Goal: Task Accomplishment & Management: Manage account settings

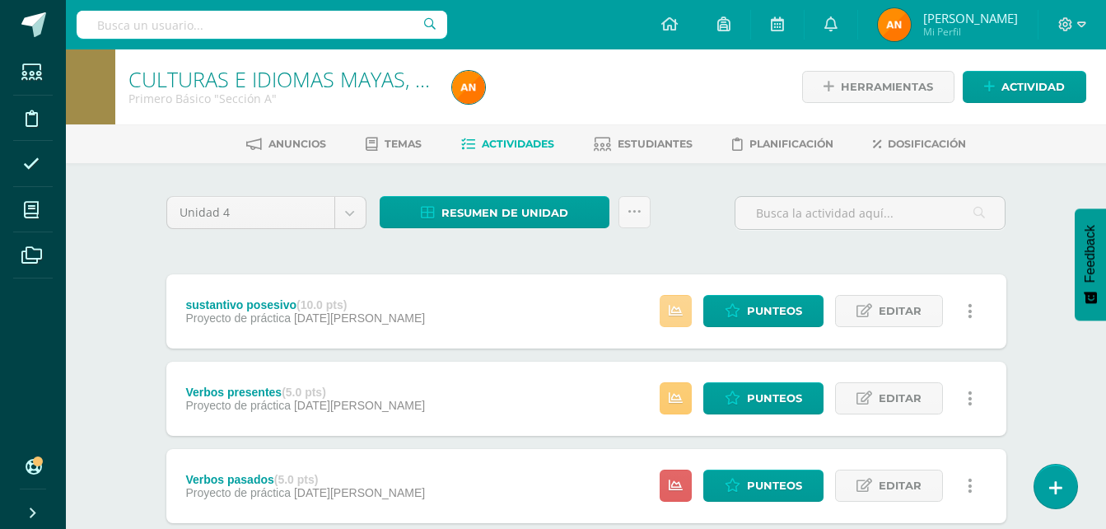
click at [675, 311] on icon at bounding box center [676, 311] width 14 height 14
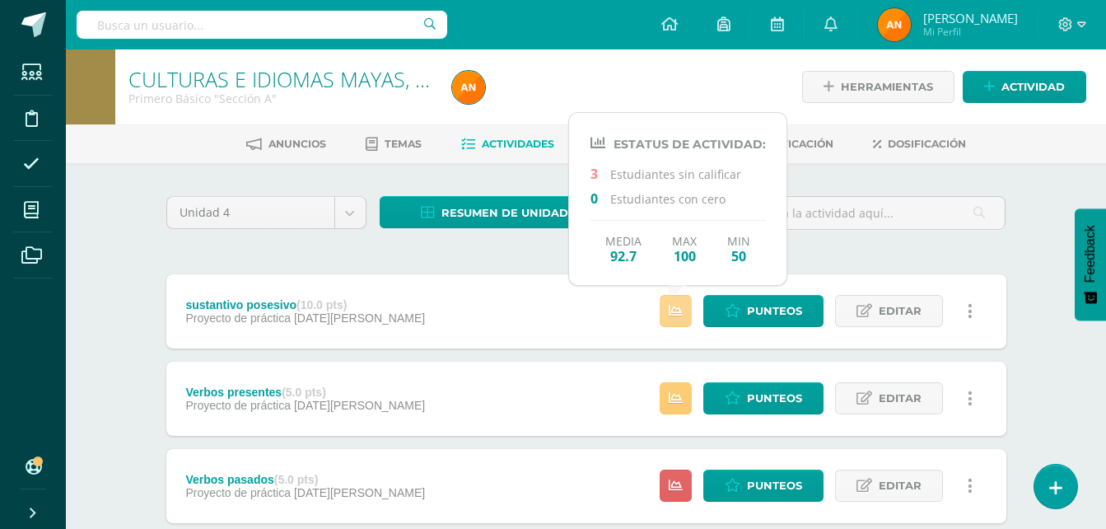
click at [675, 311] on icon at bounding box center [676, 311] width 14 height 14
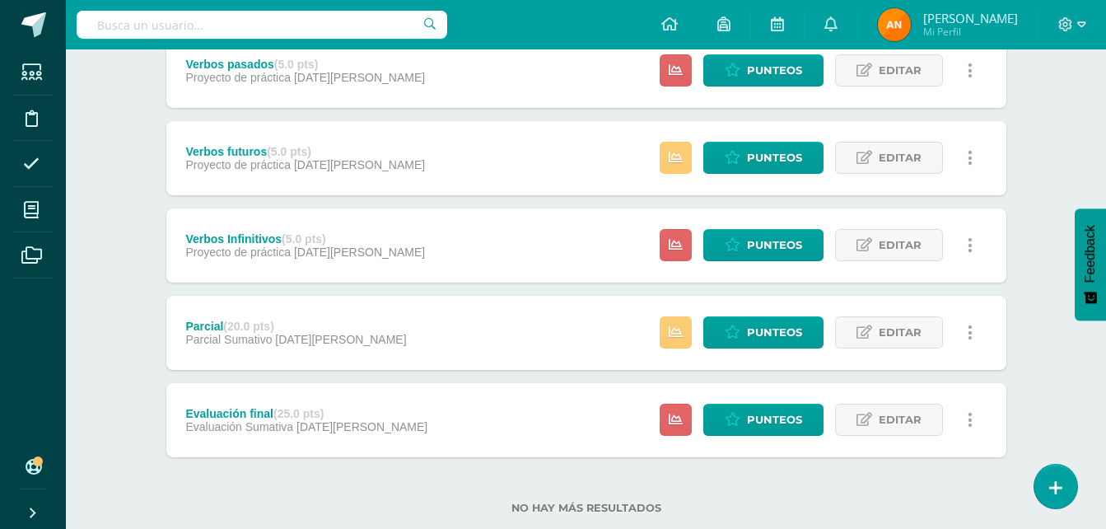
scroll to position [433, 0]
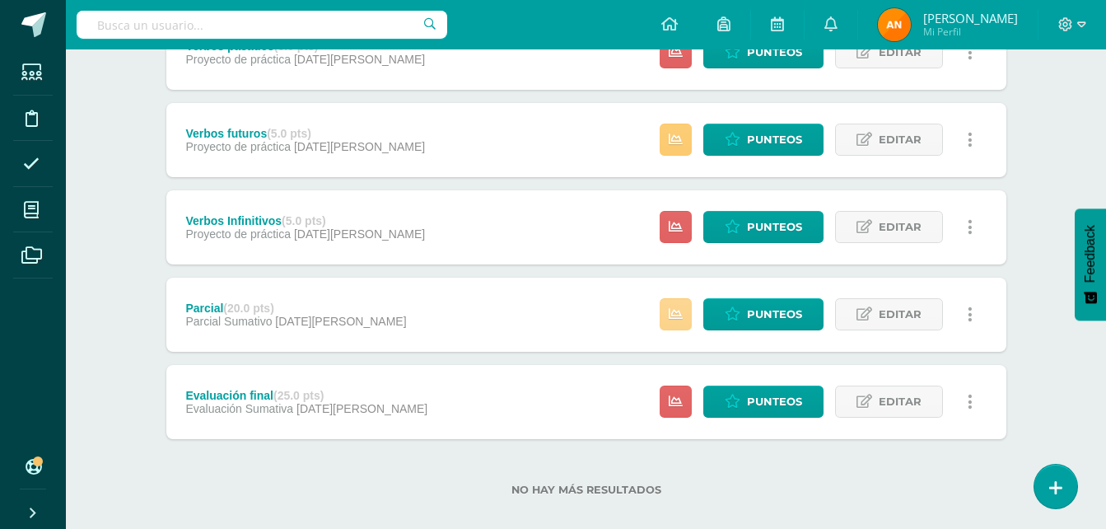
click at [673, 311] on icon at bounding box center [676, 314] width 14 height 14
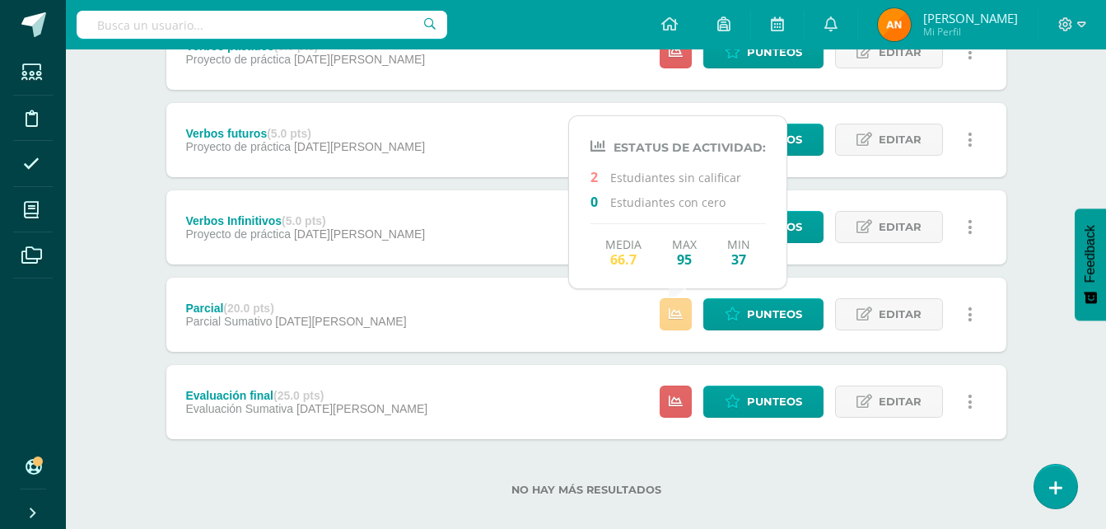
click at [673, 311] on icon at bounding box center [676, 314] width 14 height 14
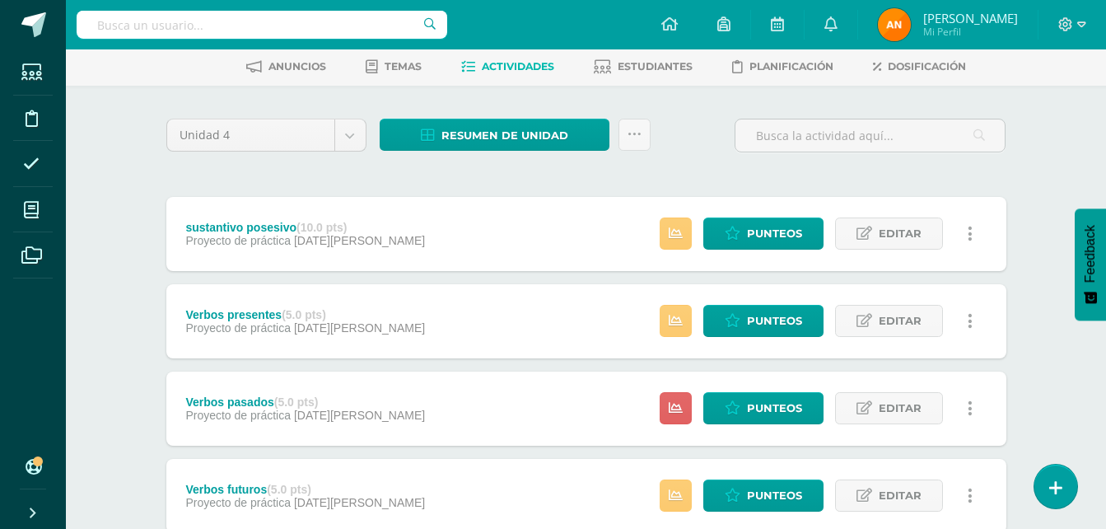
scroll to position [51, 0]
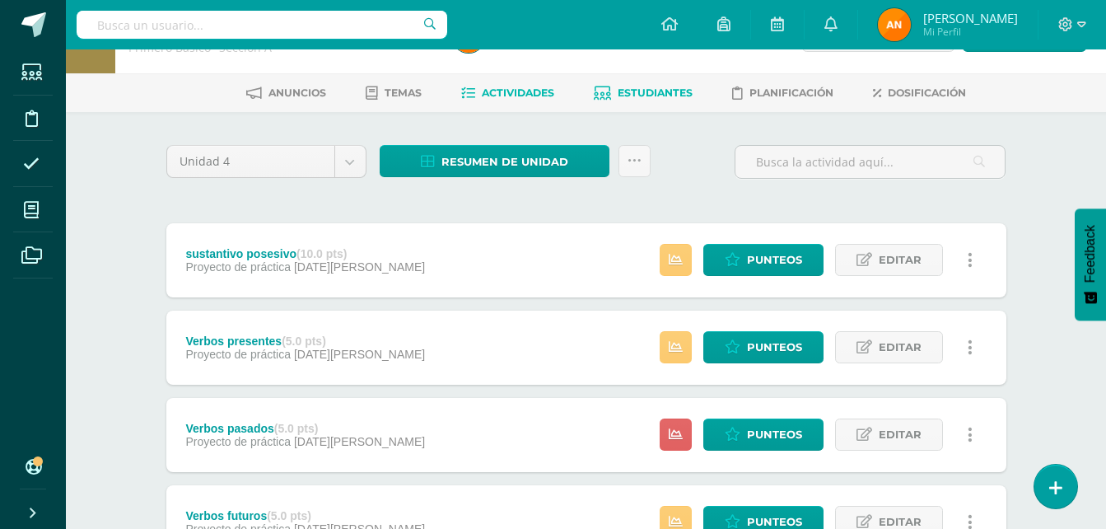
drag, startPoint x: 657, startPoint y: 107, endPoint x: 642, endPoint y: 81, distance: 30.2
click at [642, 81] on div "Anuncios Temas Actividades Estudiantes Planificación Dosificación" at bounding box center [606, 92] width 1080 height 39
click at [642, 81] on link "Estudiantes" at bounding box center [643, 93] width 99 height 26
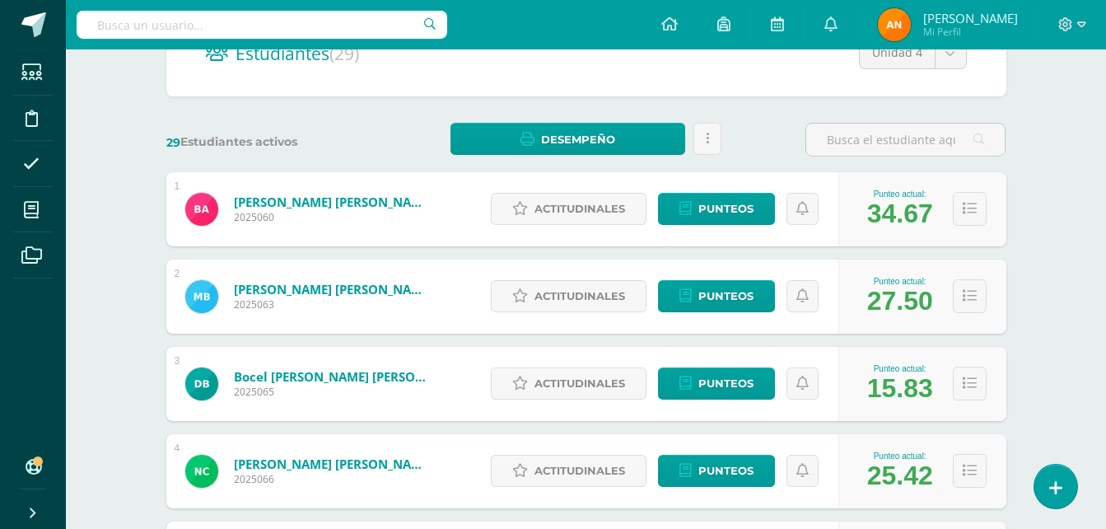
scroll to position [312, 0]
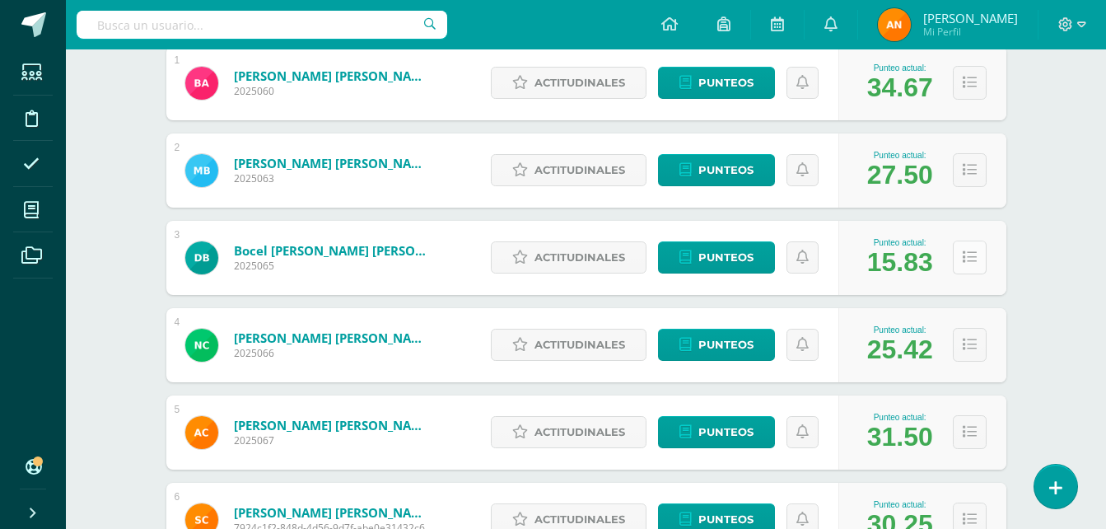
click at [958, 268] on button at bounding box center [970, 258] width 34 height 34
click at [969, 264] on icon at bounding box center [970, 257] width 14 height 14
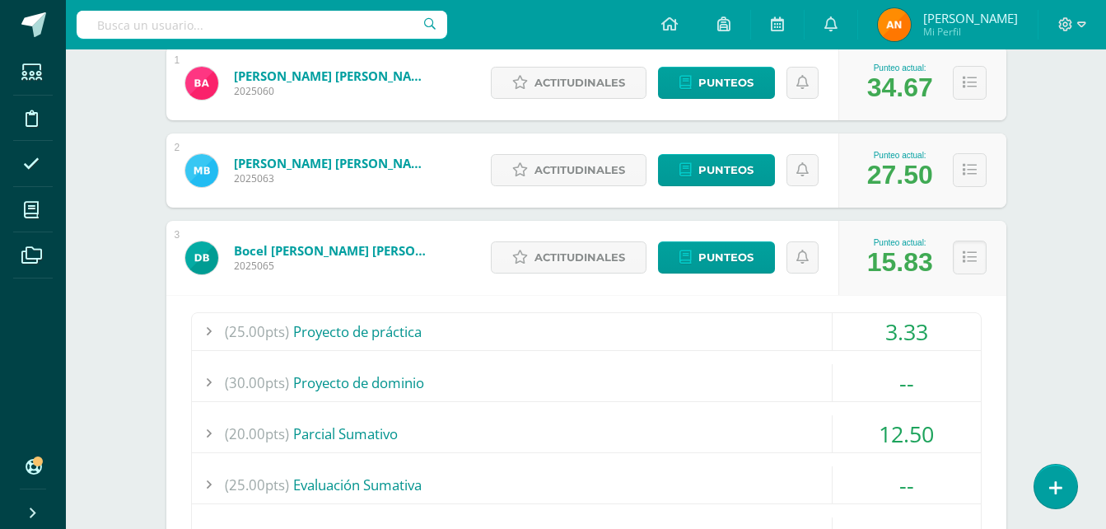
click at [198, 329] on div at bounding box center [208, 331] width 33 height 37
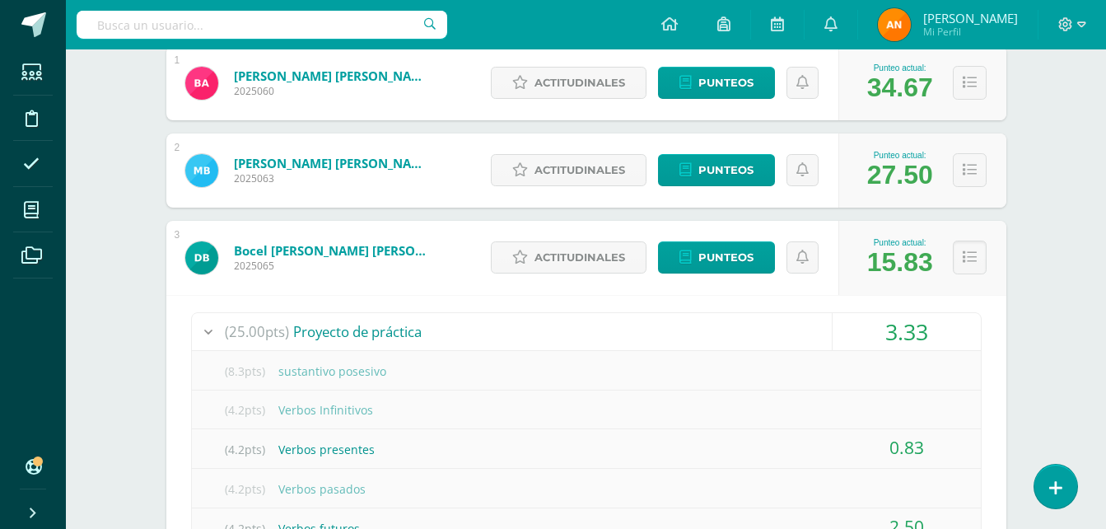
click at [198, 329] on div at bounding box center [208, 331] width 33 height 37
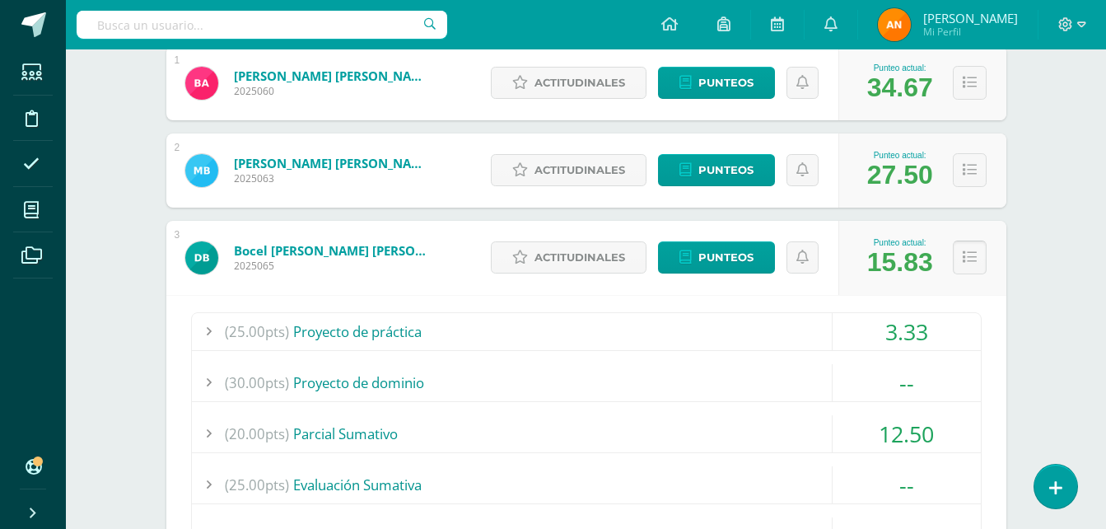
click at [956, 256] on button at bounding box center [970, 258] width 34 height 34
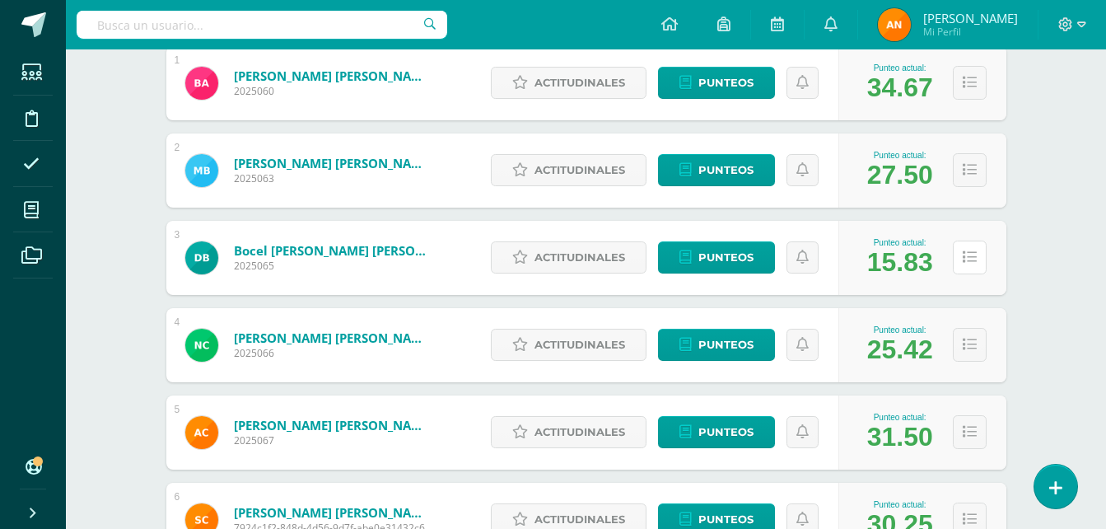
scroll to position [0, 0]
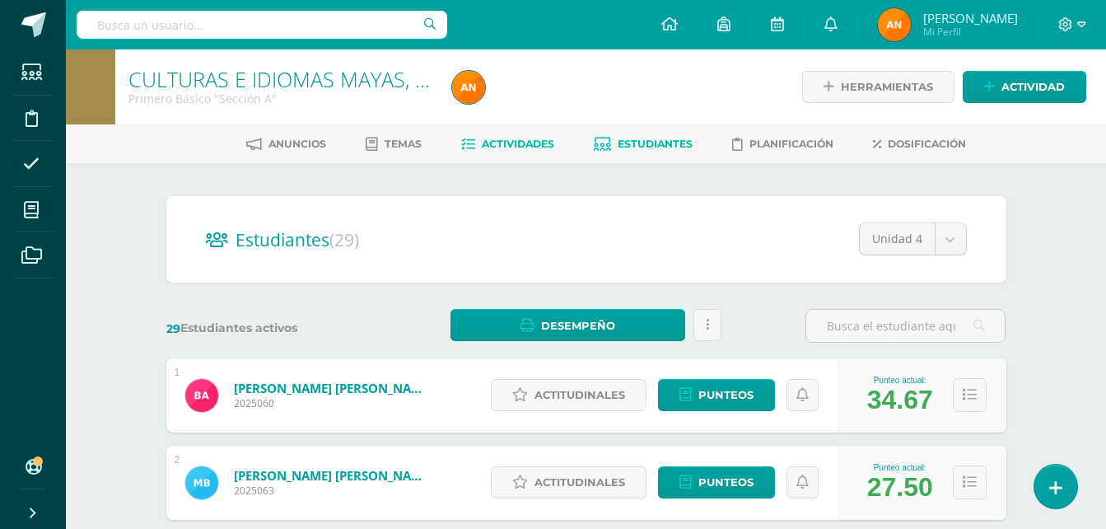
click at [534, 137] on link "Actividades" at bounding box center [507, 144] width 93 height 26
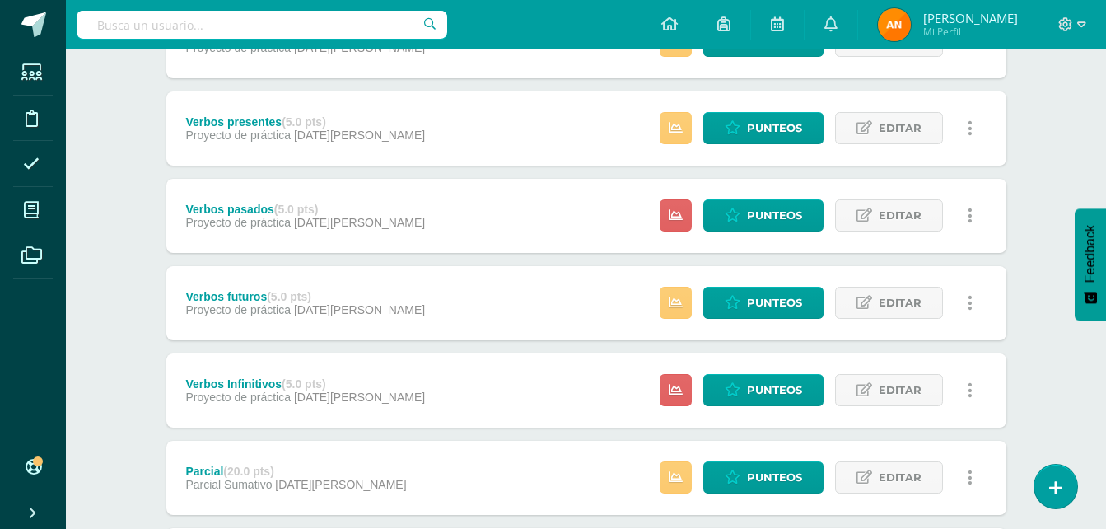
scroll to position [273, 0]
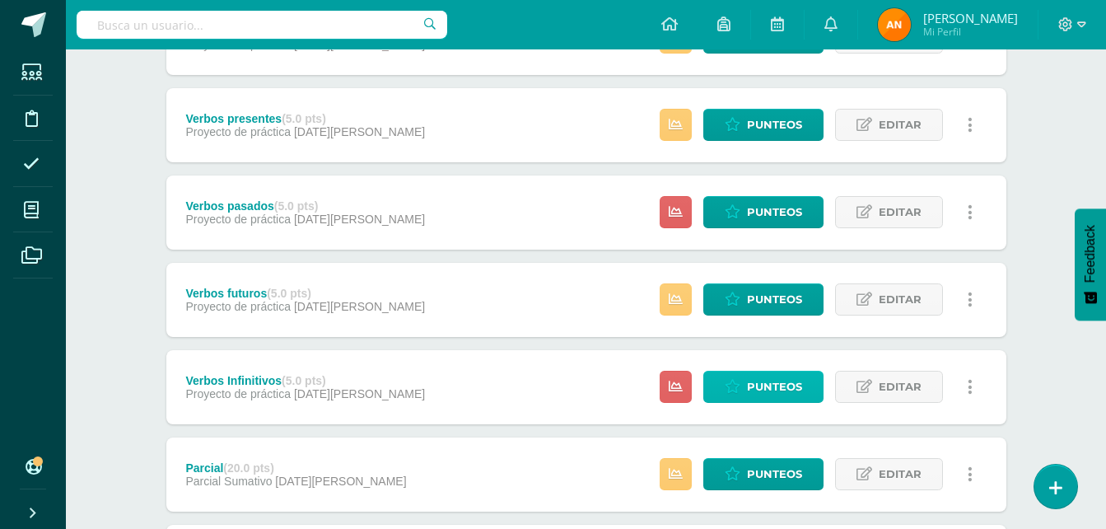
click at [769, 393] on span "Punteos" at bounding box center [774, 386] width 55 height 30
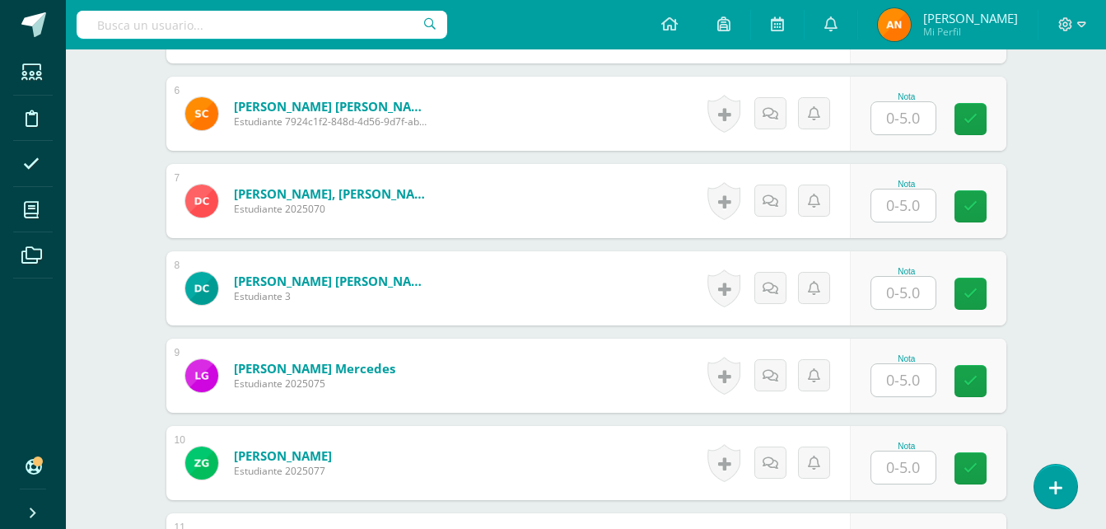
scroll to position [938, 0]
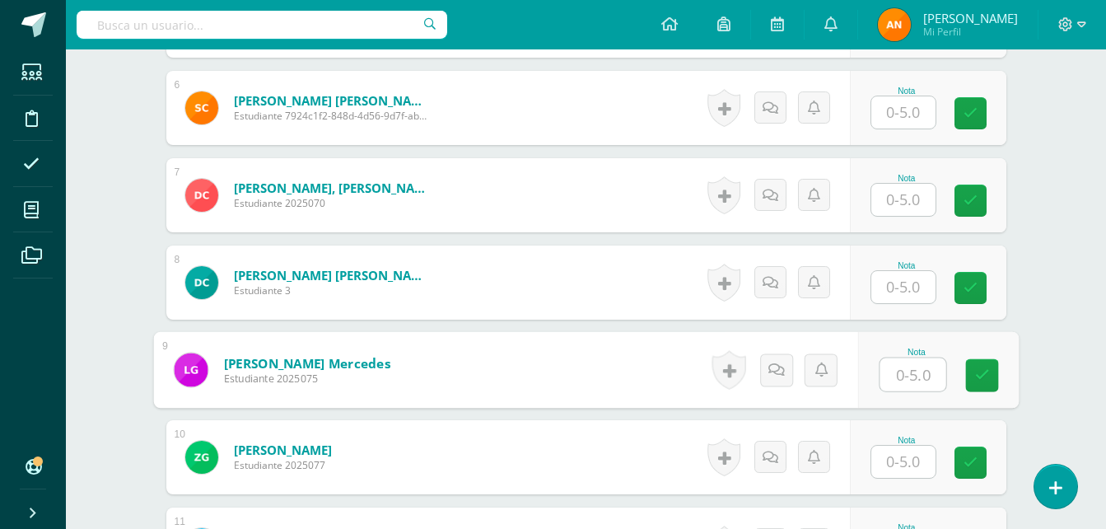
click at [918, 366] on input "text" at bounding box center [913, 374] width 66 height 33
type input "5"
click at [995, 389] on link at bounding box center [981, 375] width 33 height 33
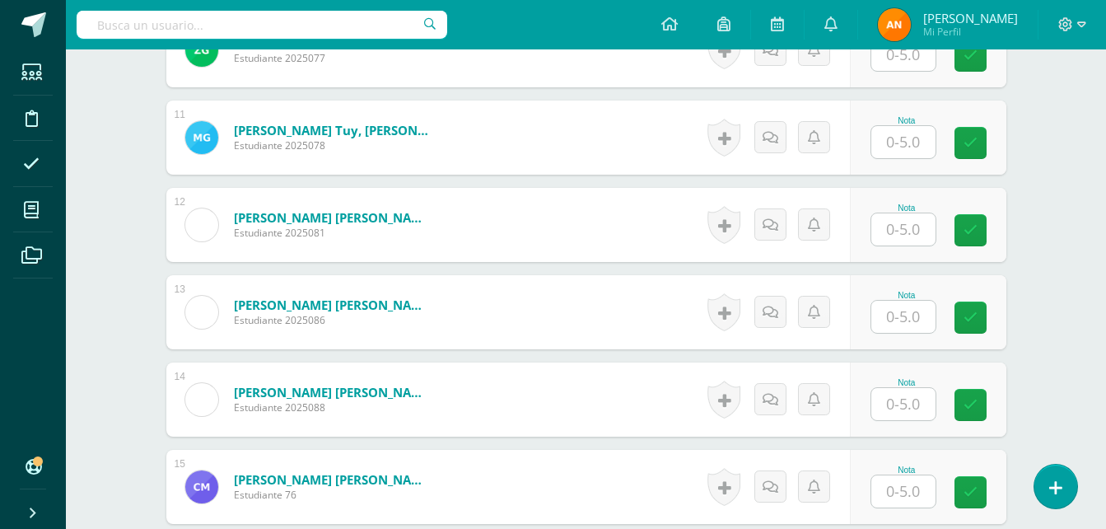
scroll to position [1334, 0]
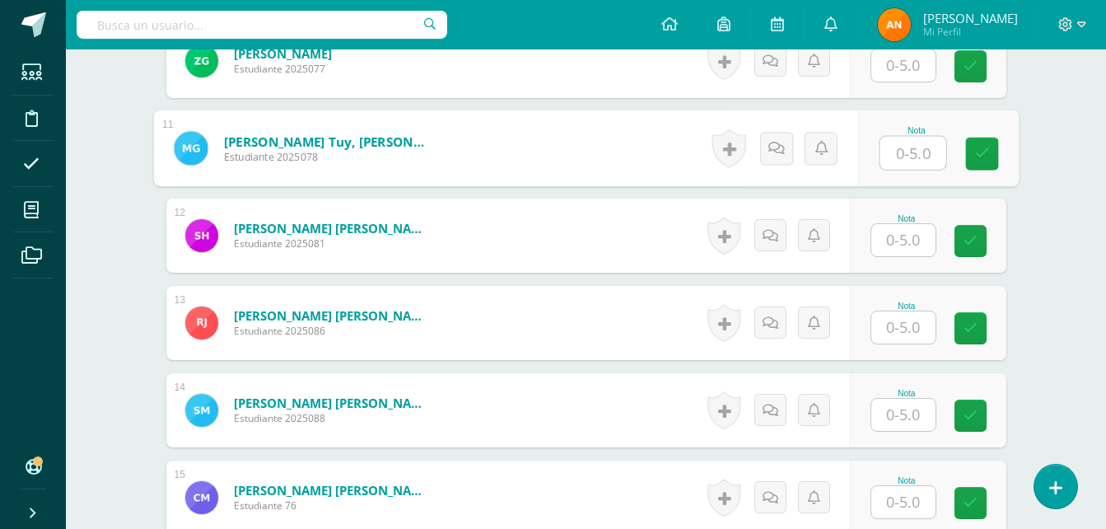
click at [901, 158] on input "text" at bounding box center [913, 153] width 66 height 33
type input "5"
click at [935, 165] on input "5" at bounding box center [913, 153] width 66 height 33
click at [982, 155] on icon at bounding box center [981, 154] width 15 height 14
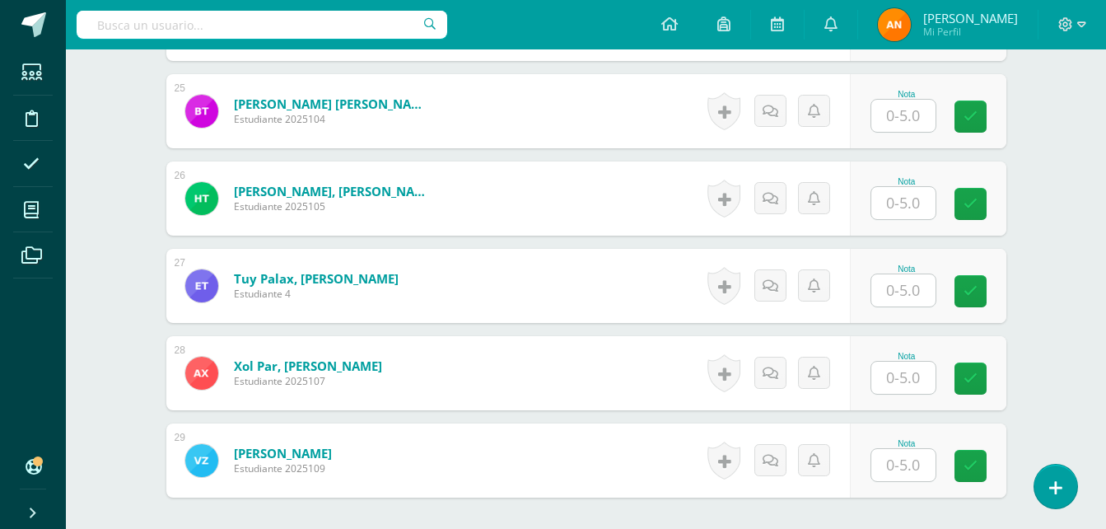
scroll to position [2643, 0]
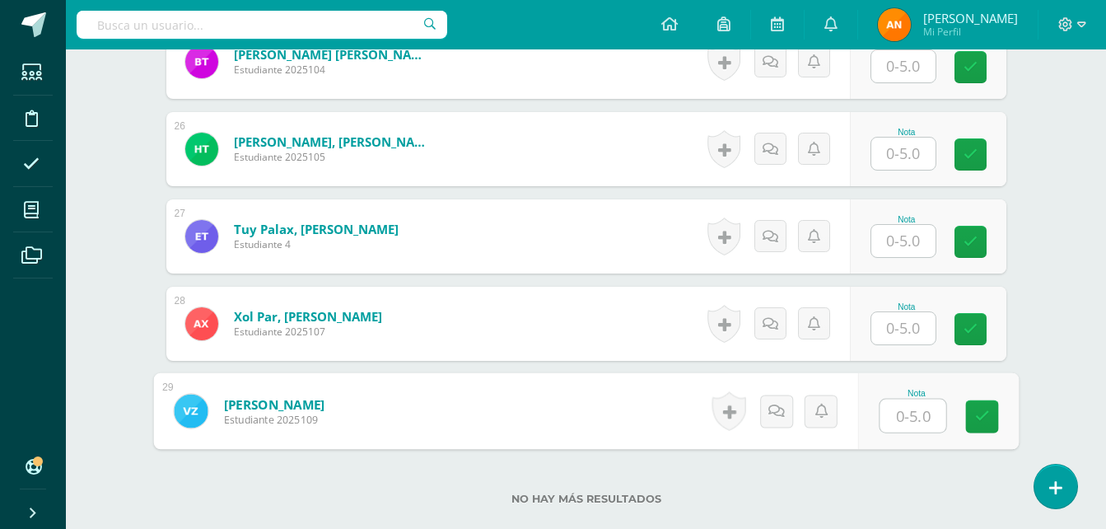
click at [921, 423] on input "text" at bounding box center [913, 415] width 66 height 33
type input "5"
click at [986, 426] on link at bounding box center [981, 416] width 33 height 33
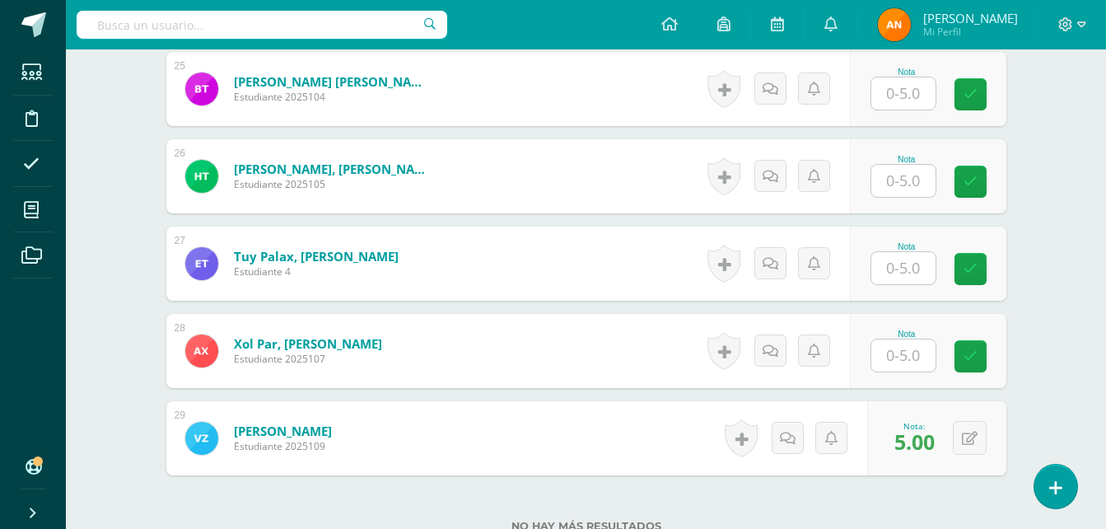
scroll to position [2610, 0]
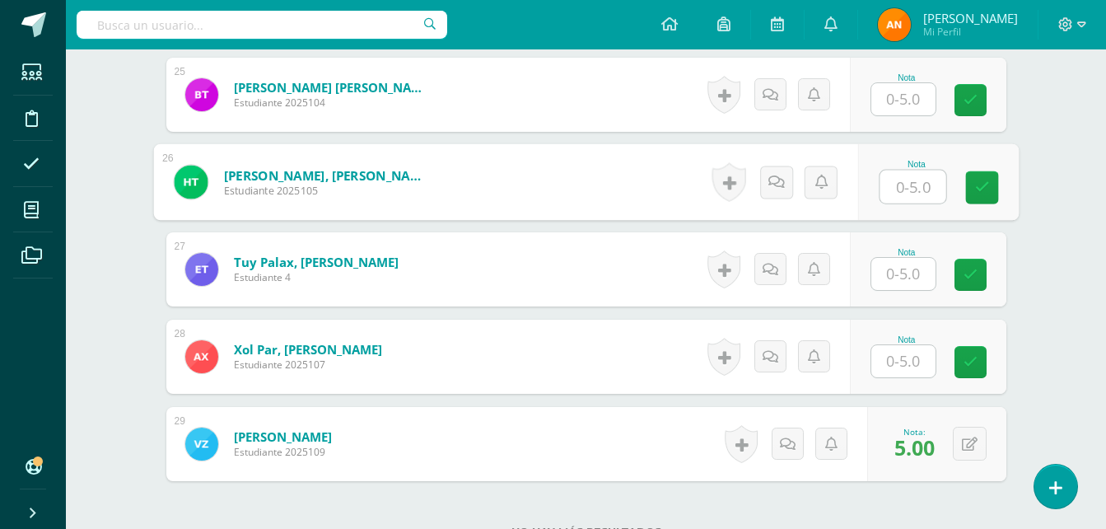
click at [901, 192] on input "text" at bounding box center [913, 187] width 66 height 33
type input "5"
click at [970, 199] on link at bounding box center [981, 187] width 33 height 33
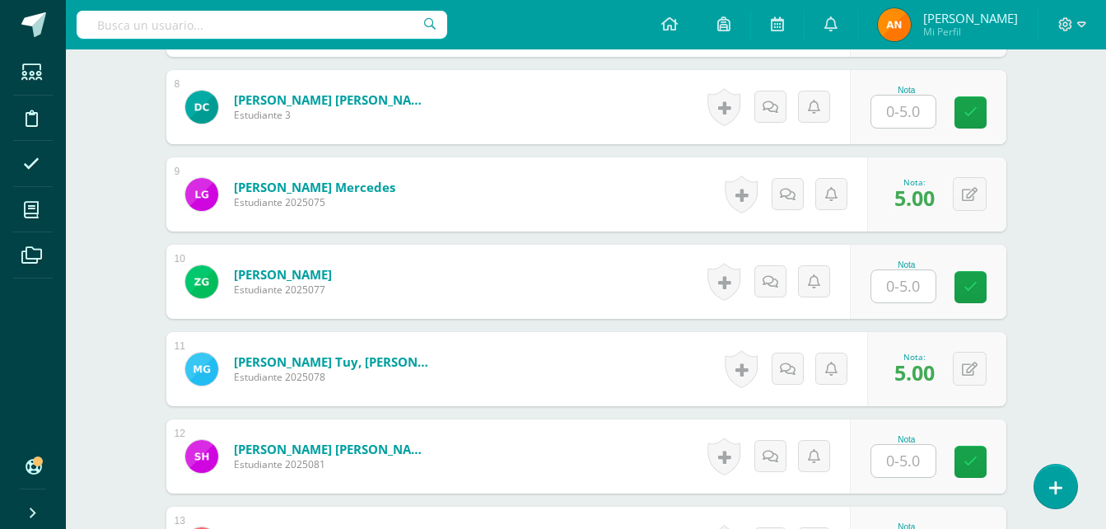
scroll to position [1097, 0]
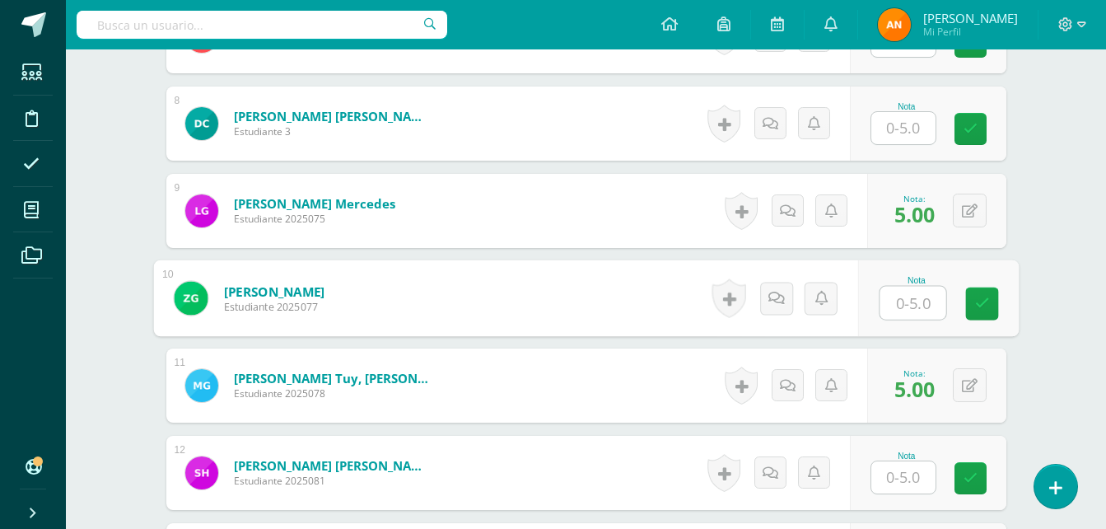
click at [907, 292] on input "text" at bounding box center [913, 303] width 66 height 33
type input "5"
click at [970, 297] on link at bounding box center [981, 303] width 33 height 33
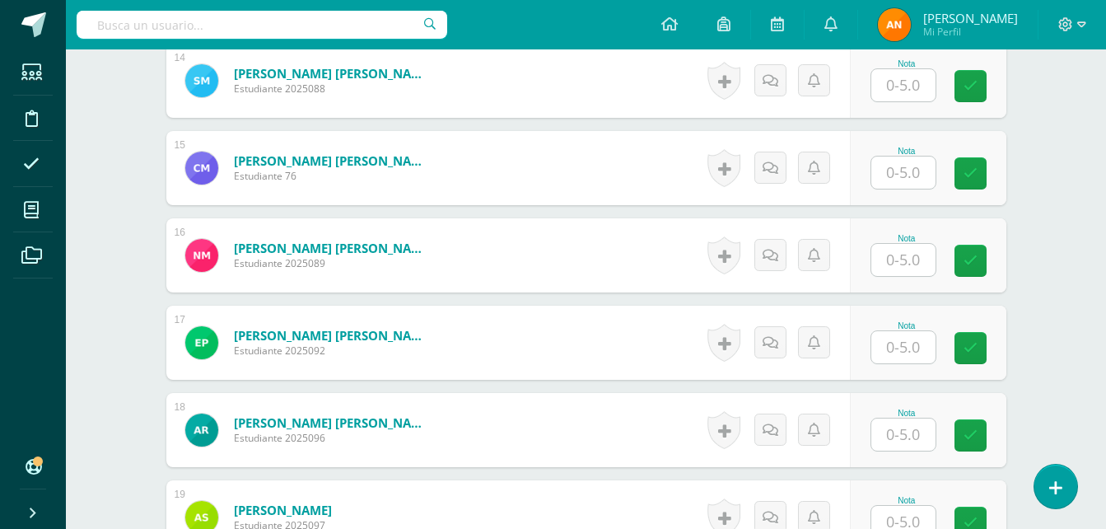
scroll to position [1713, 0]
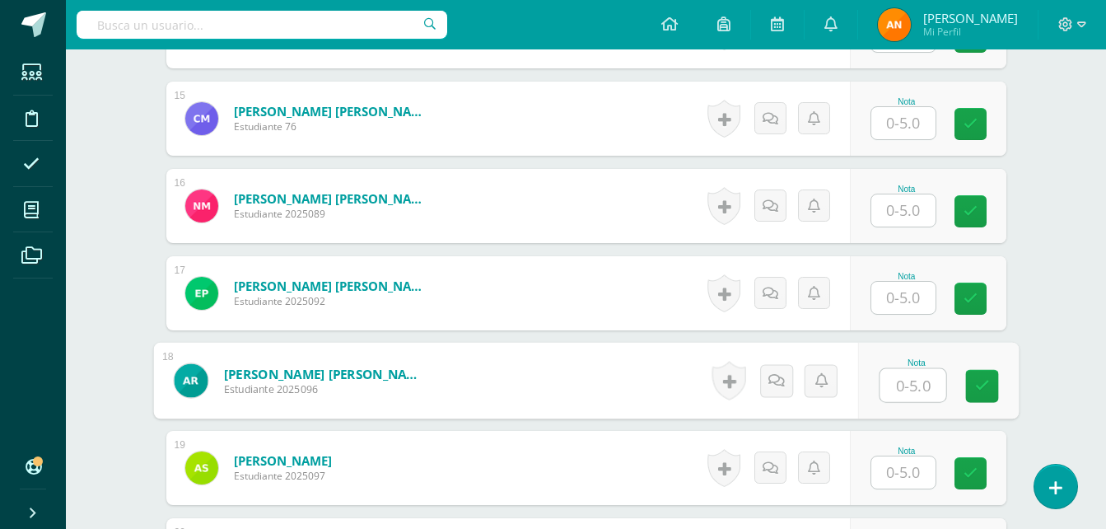
click at [895, 387] on input "text" at bounding box center [913, 385] width 66 height 33
type input "5"
click at [988, 391] on icon at bounding box center [981, 386] width 15 height 14
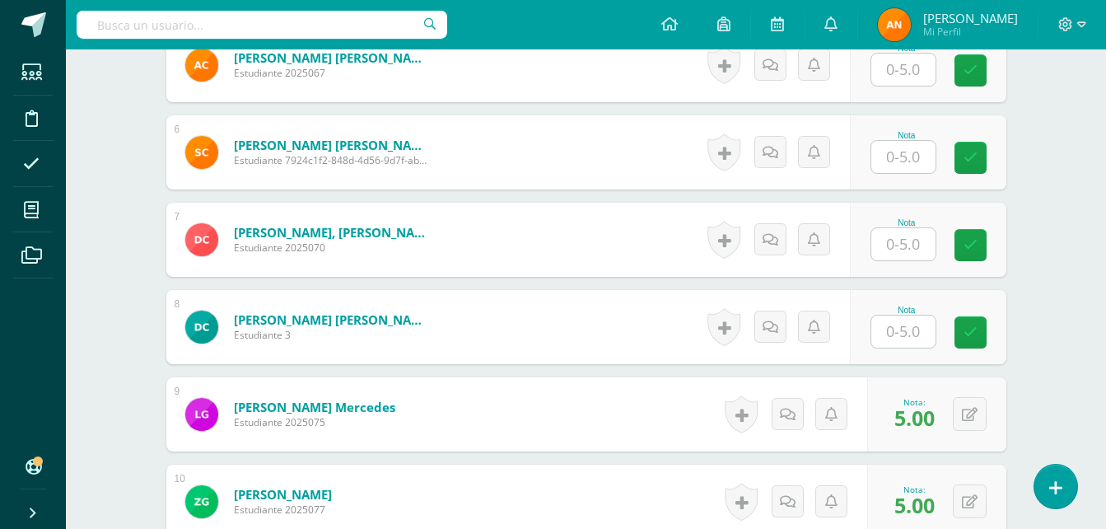
scroll to position [883, 0]
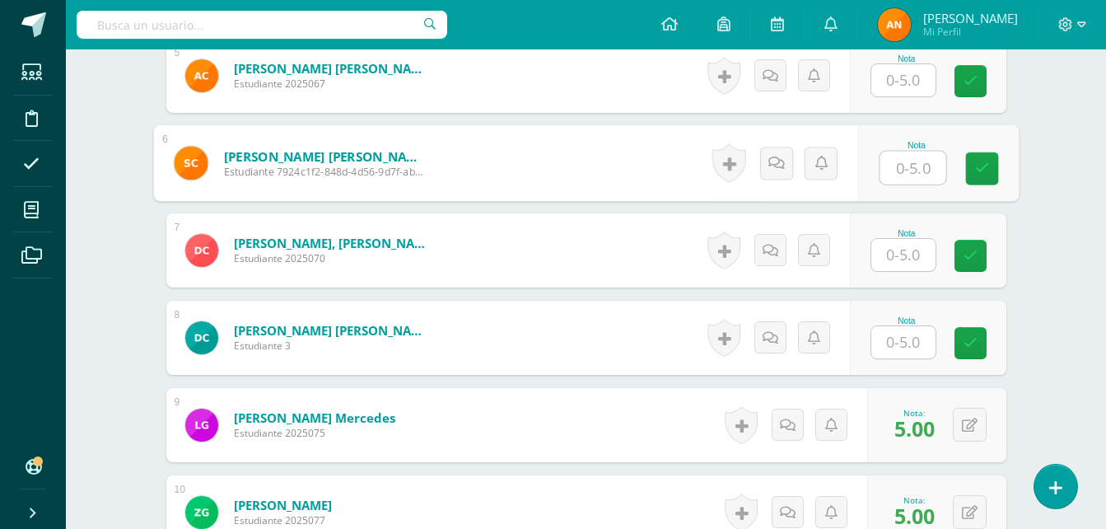
click at [914, 167] on input "text" at bounding box center [913, 168] width 66 height 33
type input "5"
click at [980, 162] on icon at bounding box center [981, 168] width 15 height 14
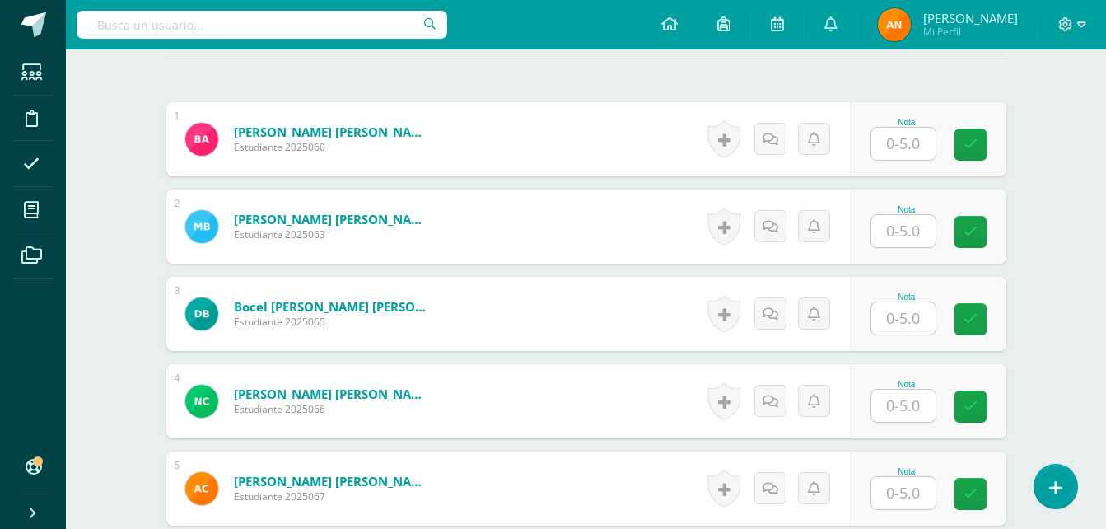
scroll to position [475, 0]
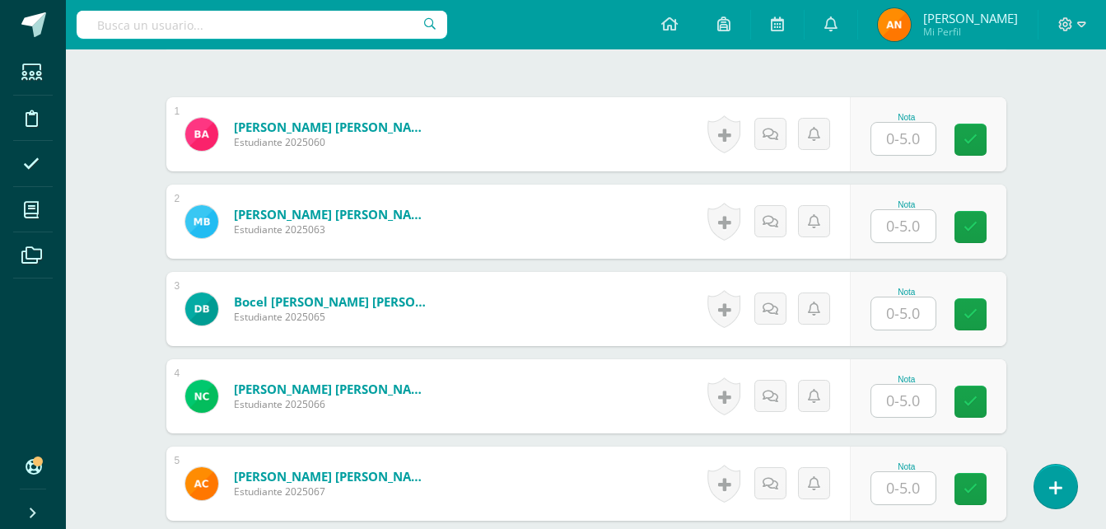
click at [907, 327] on input "text" at bounding box center [903, 313] width 64 height 32
type input "5"
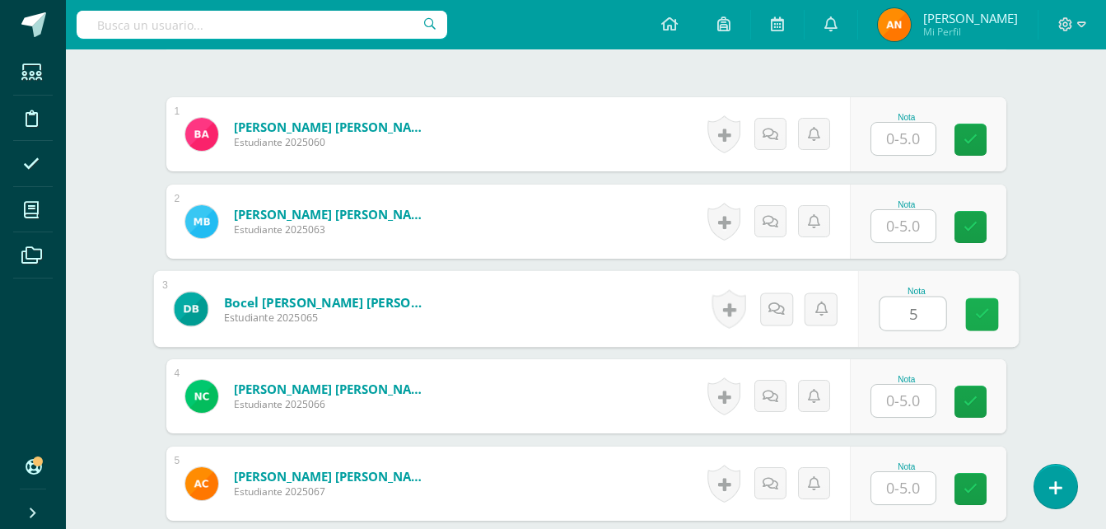
click at [982, 317] on icon at bounding box center [981, 314] width 15 height 14
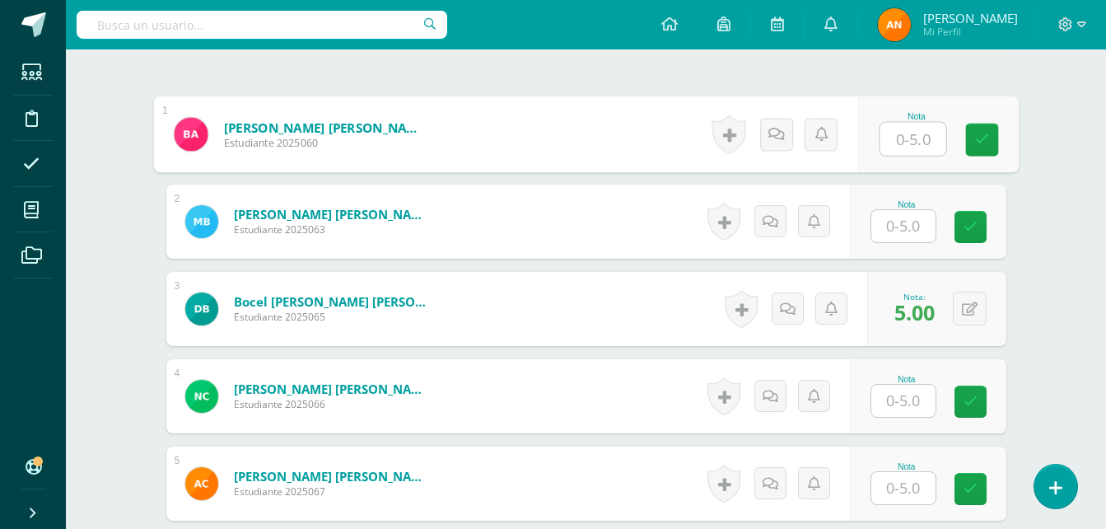
click at [911, 129] on input "text" at bounding box center [913, 139] width 66 height 33
type input "5"
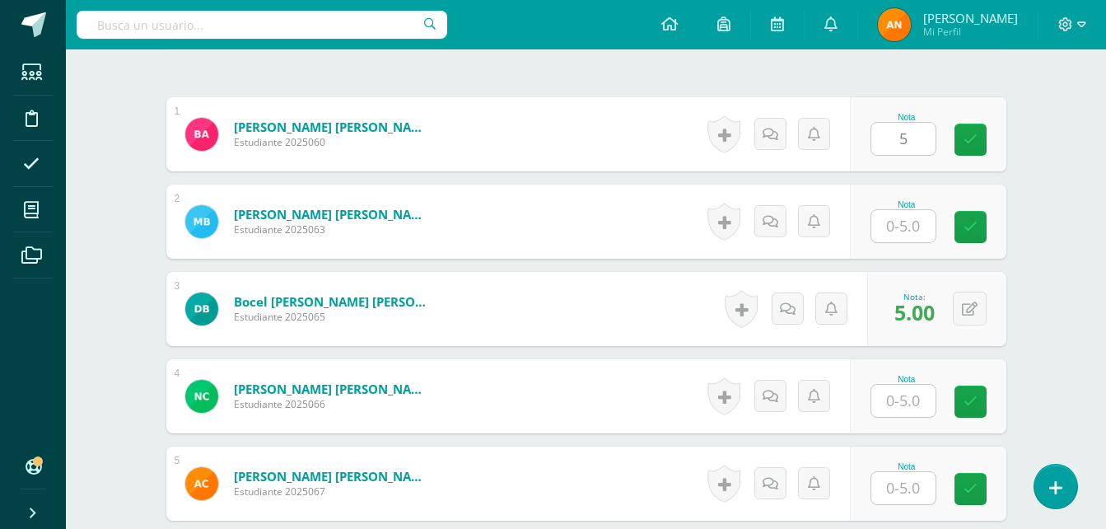
click at [963, 137] on div "Nota 5" at bounding box center [928, 134] width 157 height 74
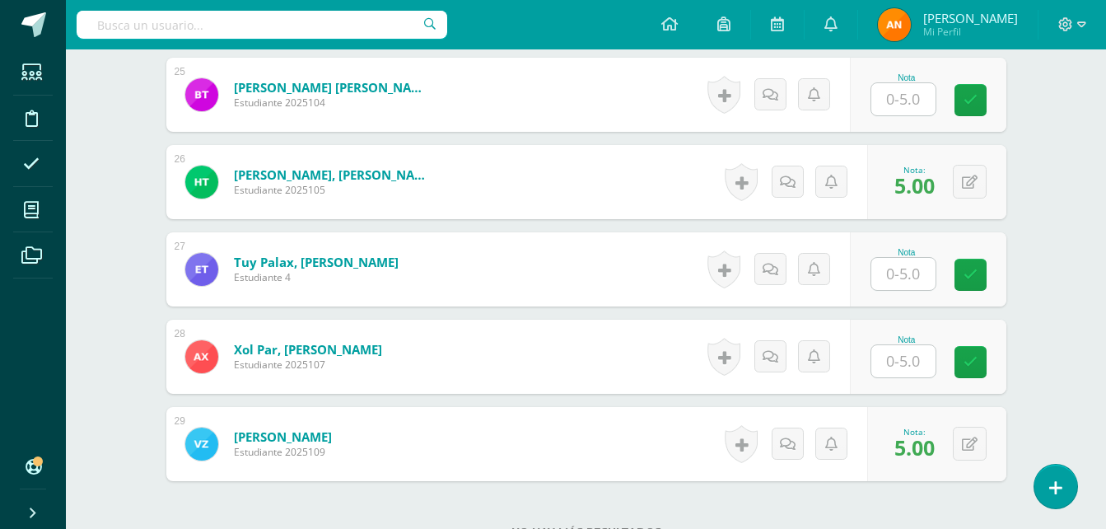
scroll to position [2627, 0]
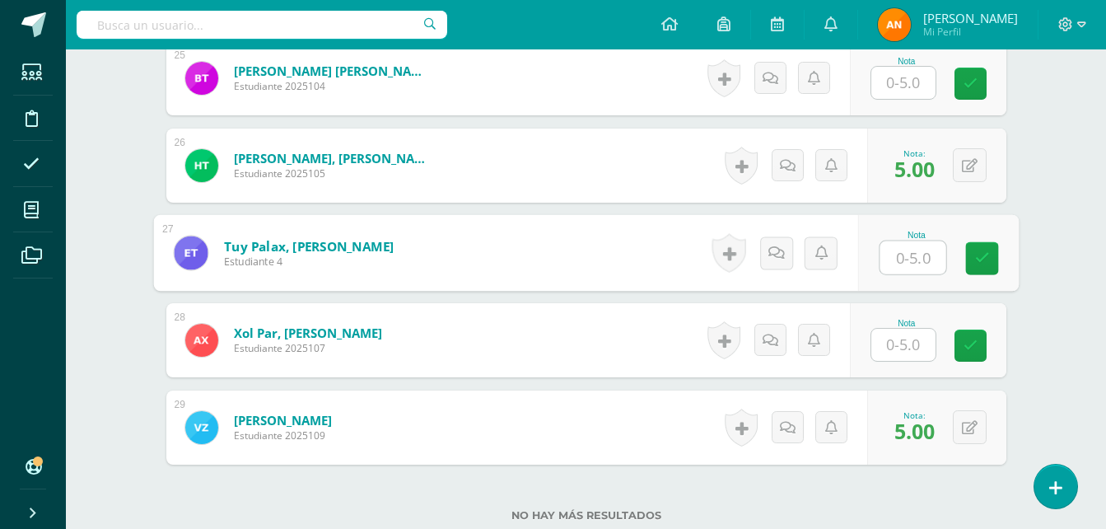
click at [890, 254] on input "text" at bounding box center [913, 257] width 66 height 33
type input "3.5"
click at [982, 263] on icon at bounding box center [981, 258] width 15 height 14
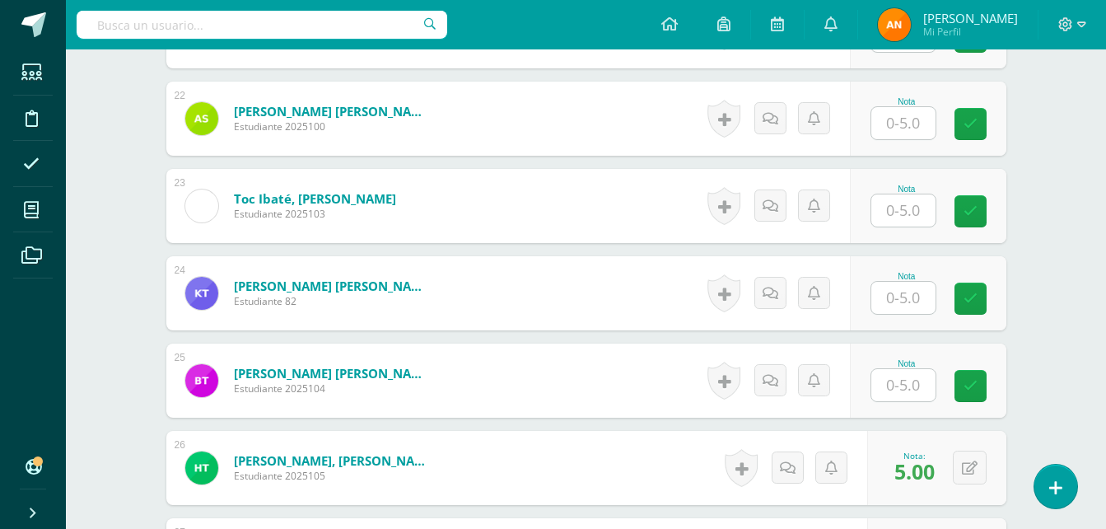
scroll to position [2319, 0]
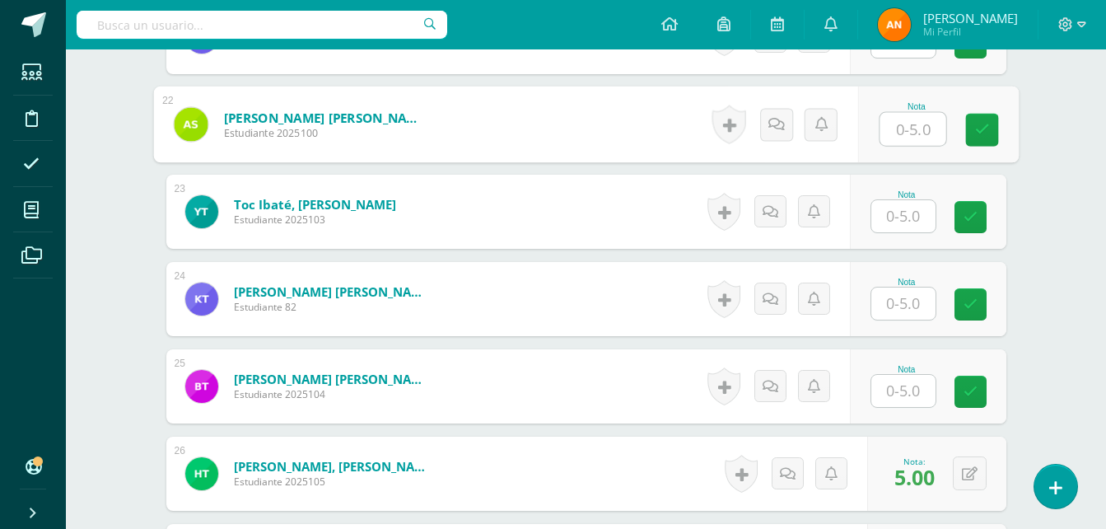
click at [906, 136] on input "text" at bounding box center [913, 129] width 66 height 33
type input "5"
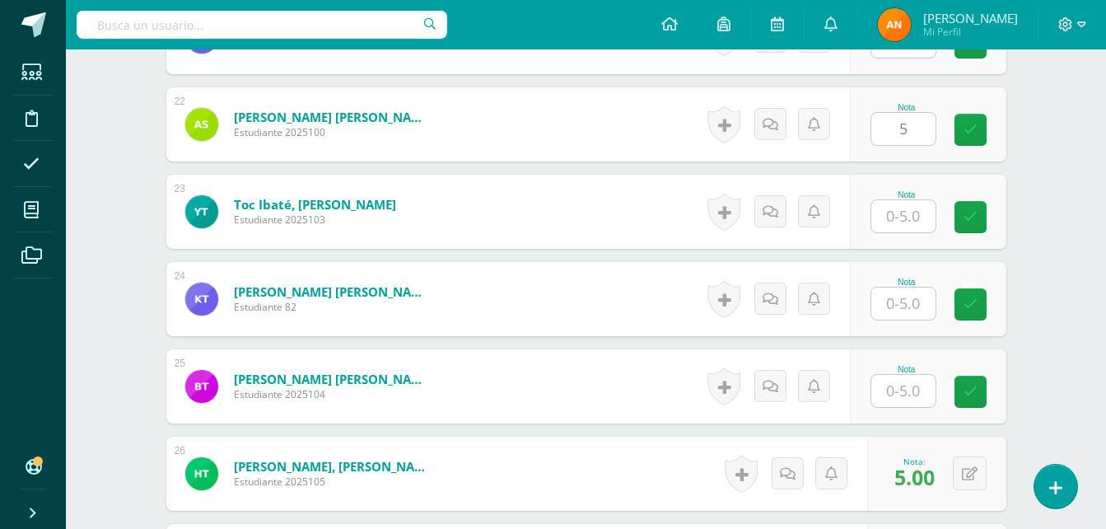
click at [964, 138] on div "Nota 5" at bounding box center [928, 124] width 157 height 74
click at [964, 138] on link at bounding box center [971, 130] width 32 height 32
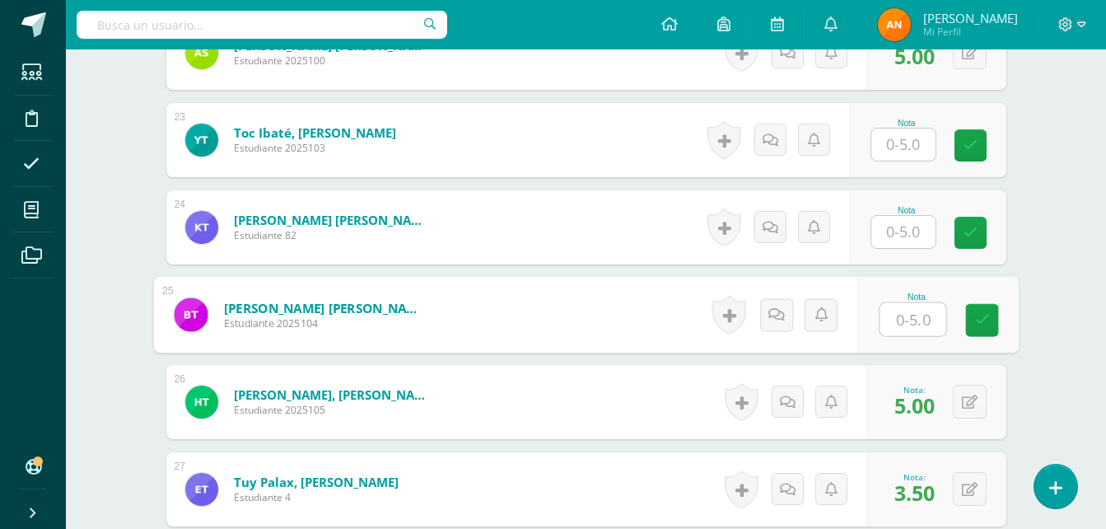
click at [911, 319] on input "text" at bounding box center [913, 319] width 66 height 33
type input "3.5"
click at [992, 335] on link at bounding box center [981, 320] width 33 height 33
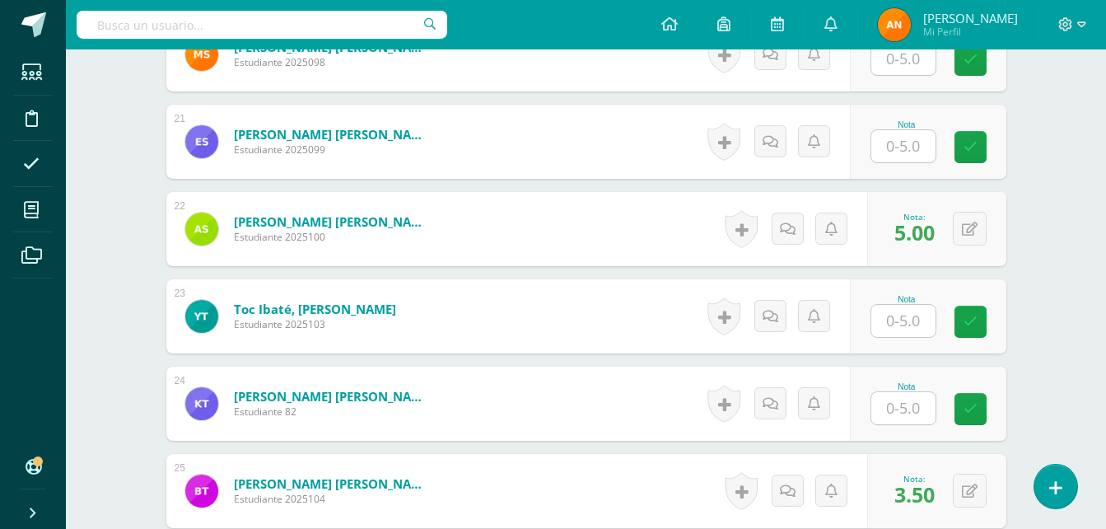
scroll to position [2193, 0]
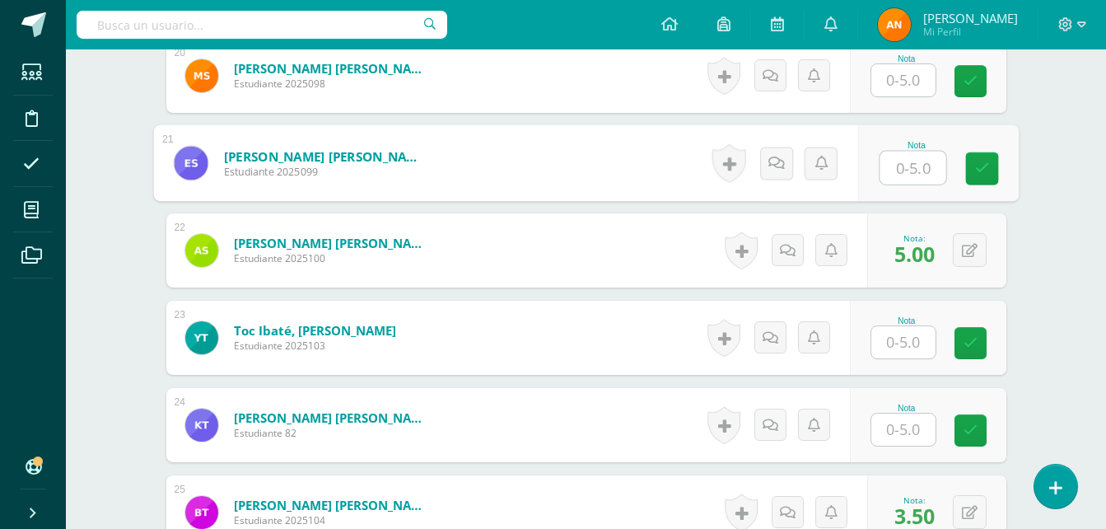
click at [914, 162] on input "text" at bounding box center [913, 168] width 66 height 33
type input "3.5"
click at [986, 161] on icon at bounding box center [981, 168] width 15 height 14
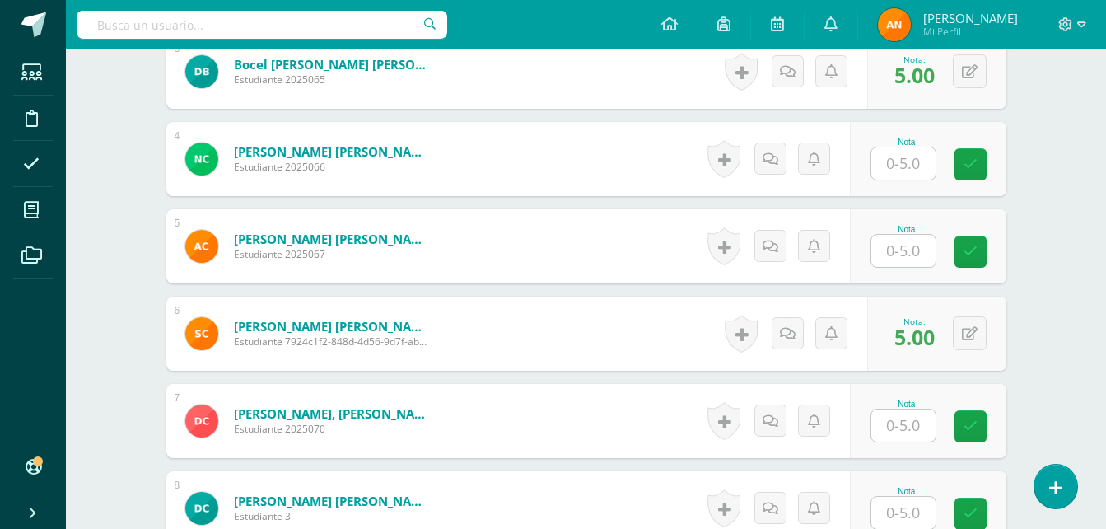
scroll to position [707, 0]
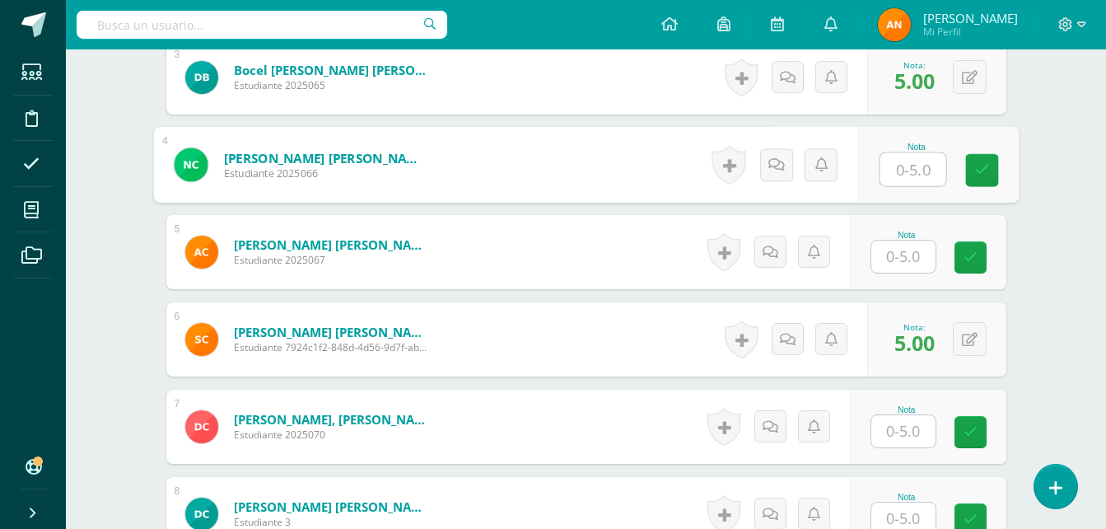
click at [913, 168] on input "text" at bounding box center [913, 169] width 66 height 33
type input "5"
click at [979, 172] on icon at bounding box center [981, 170] width 15 height 14
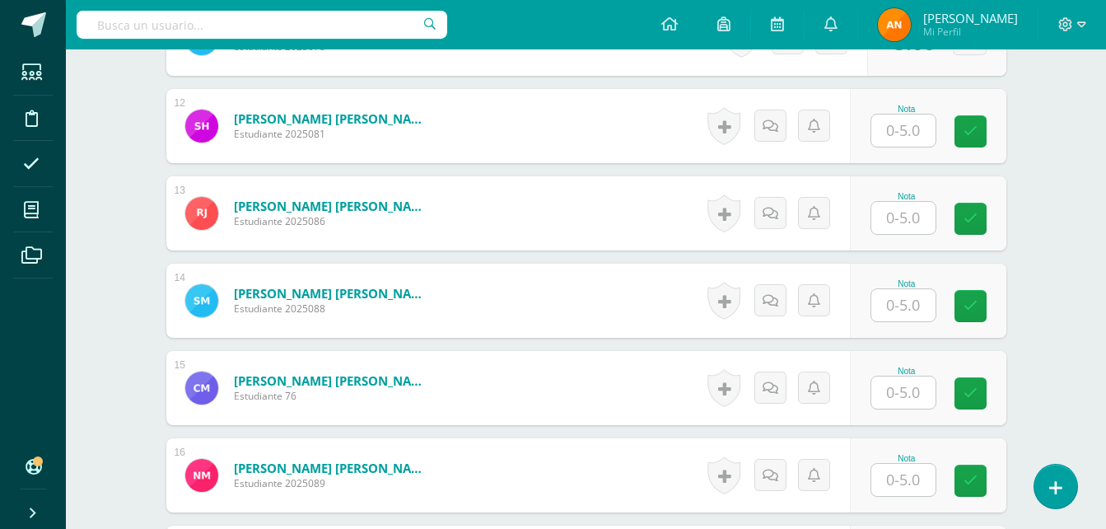
scroll to position [1477, 0]
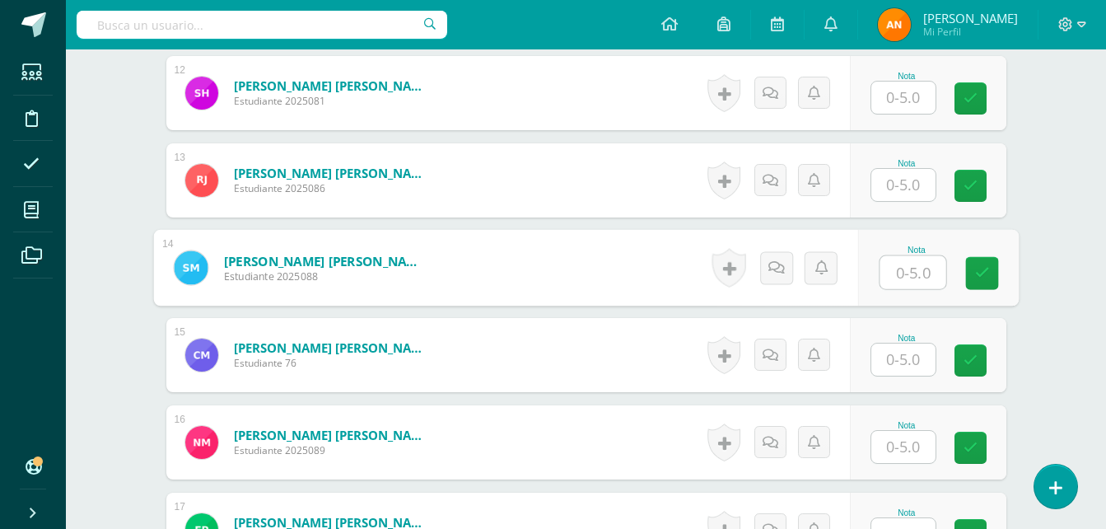
click at [903, 272] on input "text" at bounding box center [913, 272] width 66 height 33
type input "3.5"
click at [987, 278] on icon at bounding box center [981, 273] width 15 height 14
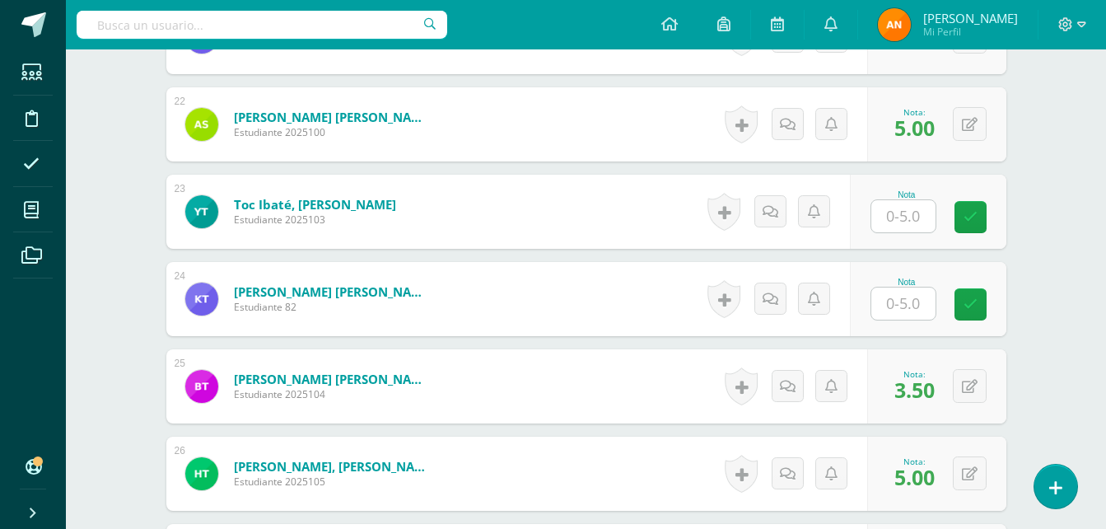
scroll to position [2335, 0]
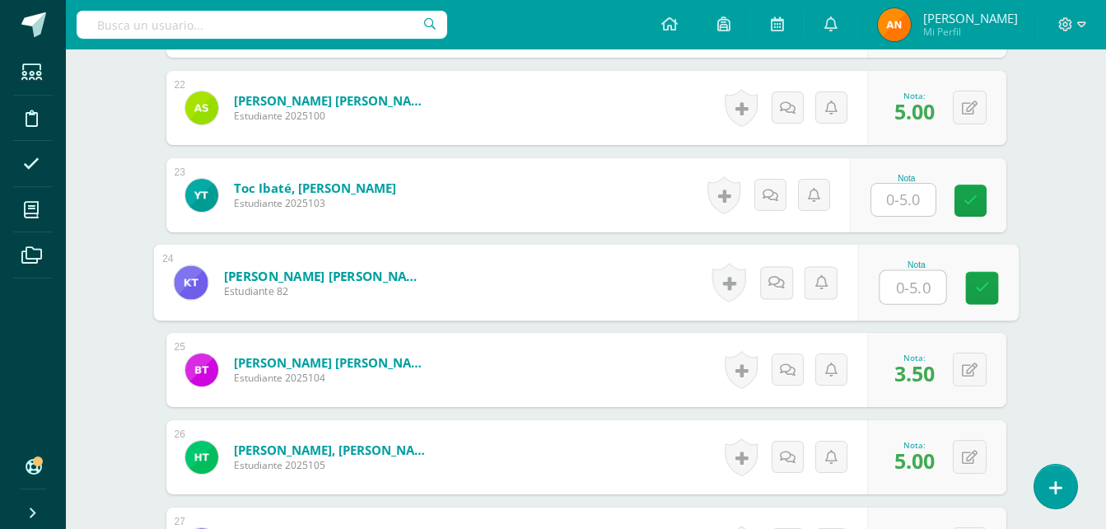
click at [913, 297] on input "text" at bounding box center [913, 287] width 66 height 33
type input "5"
click at [981, 292] on icon at bounding box center [981, 288] width 15 height 14
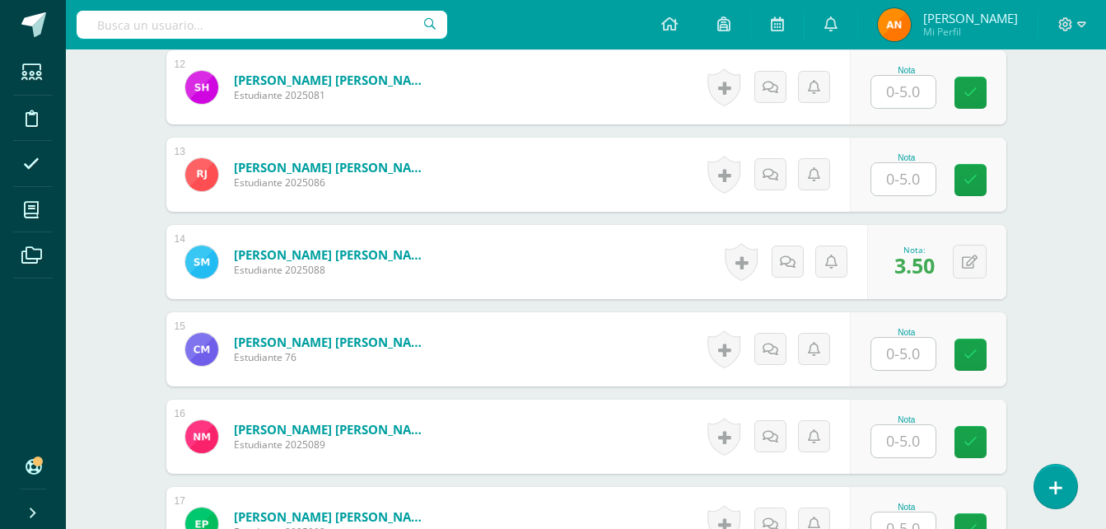
scroll to position [1472, 0]
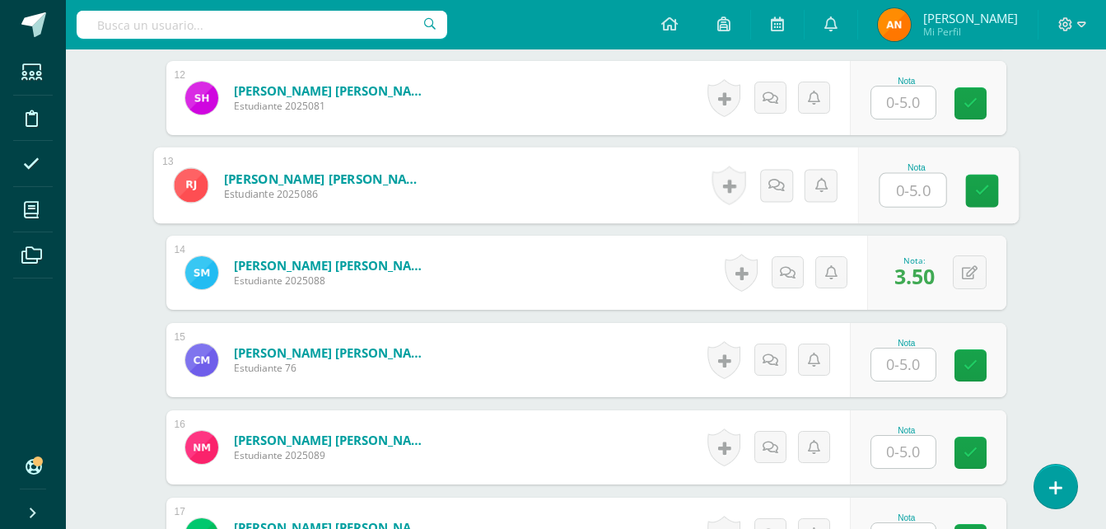
click at [913, 179] on input "text" at bounding box center [913, 190] width 66 height 33
type input "5"
click at [989, 192] on link at bounding box center [981, 191] width 33 height 33
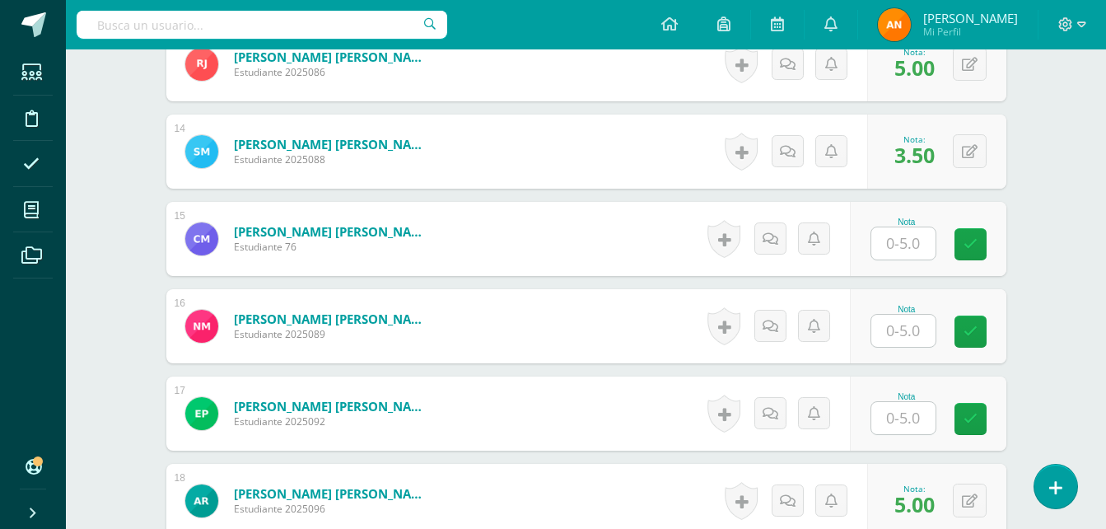
scroll to position [1631, 0]
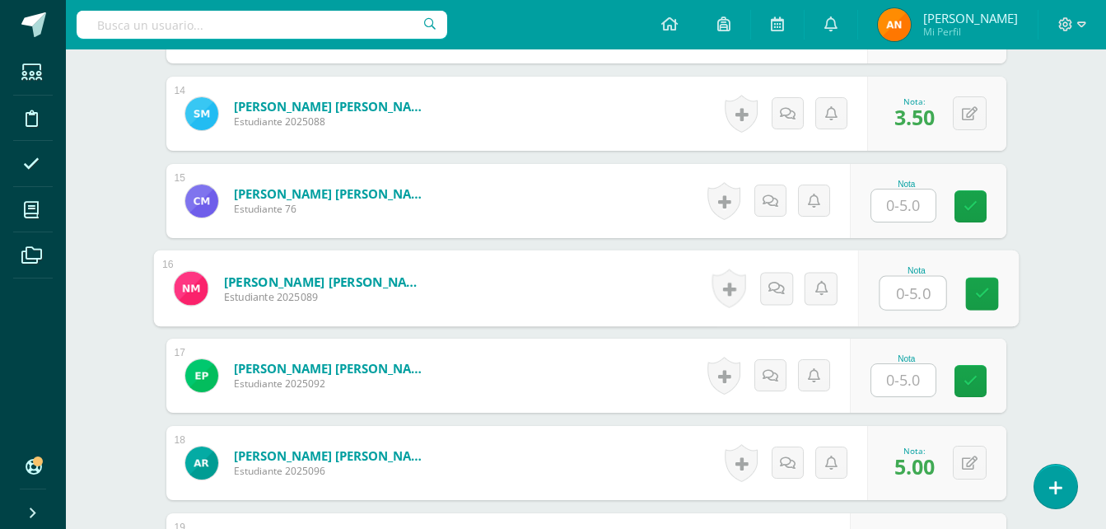
click at [908, 283] on input "text" at bounding box center [913, 293] width 66 height 33
type input "3.5"
click at [979, 294] on icon at bounding box center [981, 294] width 15 height 14
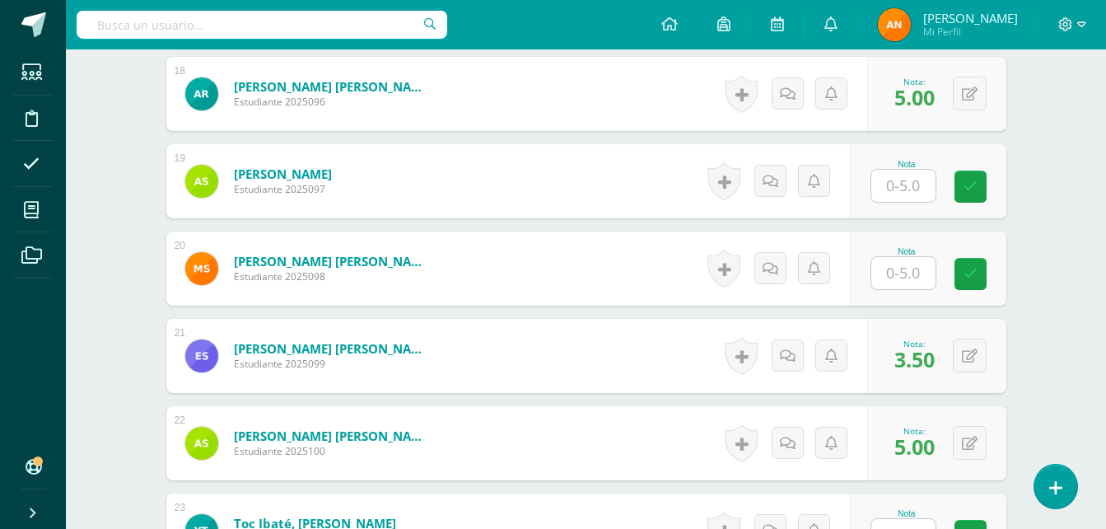
scroll to position [2082, 0]
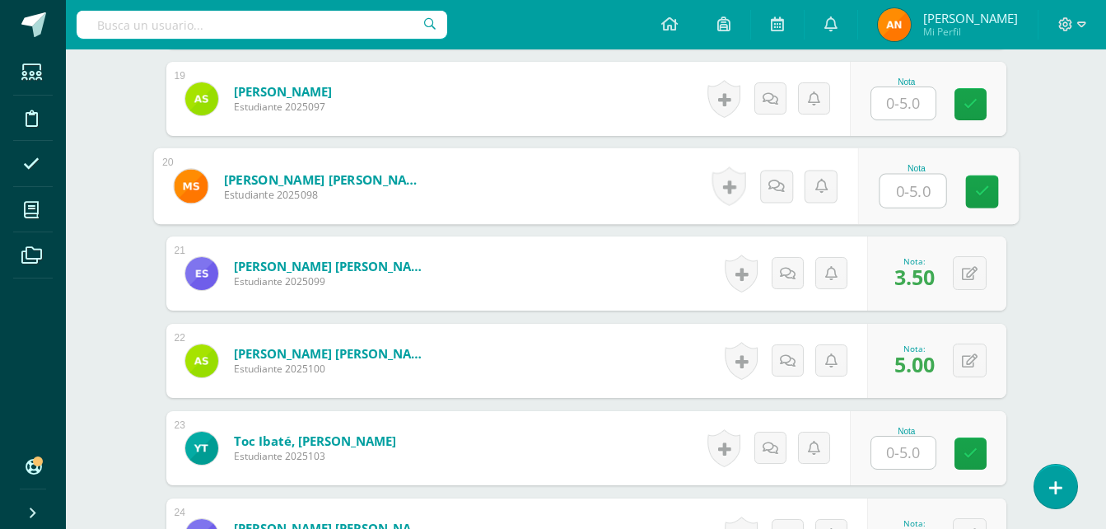
click at [918, 190] on input "text" at bounding box center [913, 191] width 66 height 33
type input "4.5"
click at [993, 192] on link at bounding box center [981, 191] width 33 height 33
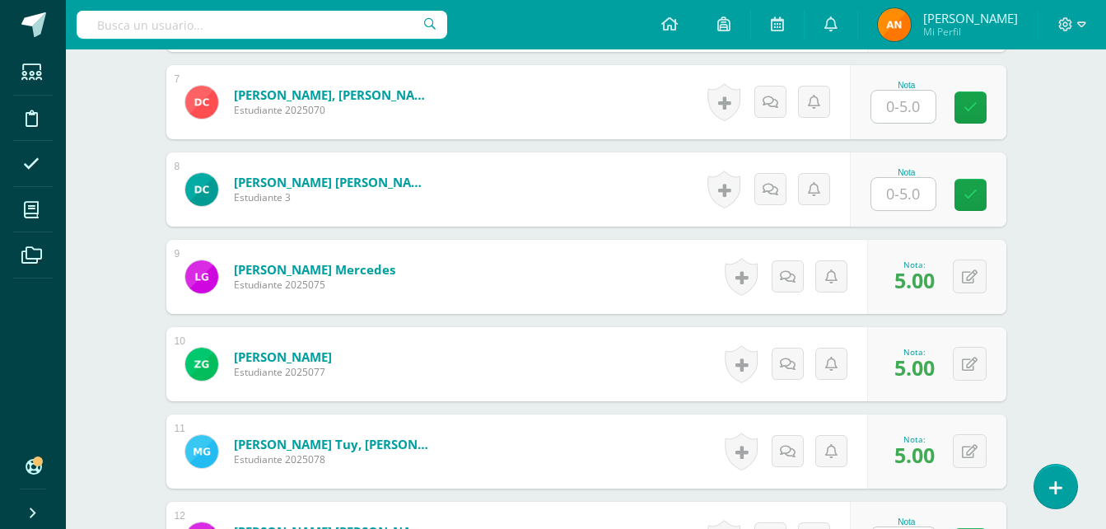
scroll to position [1026, 0]
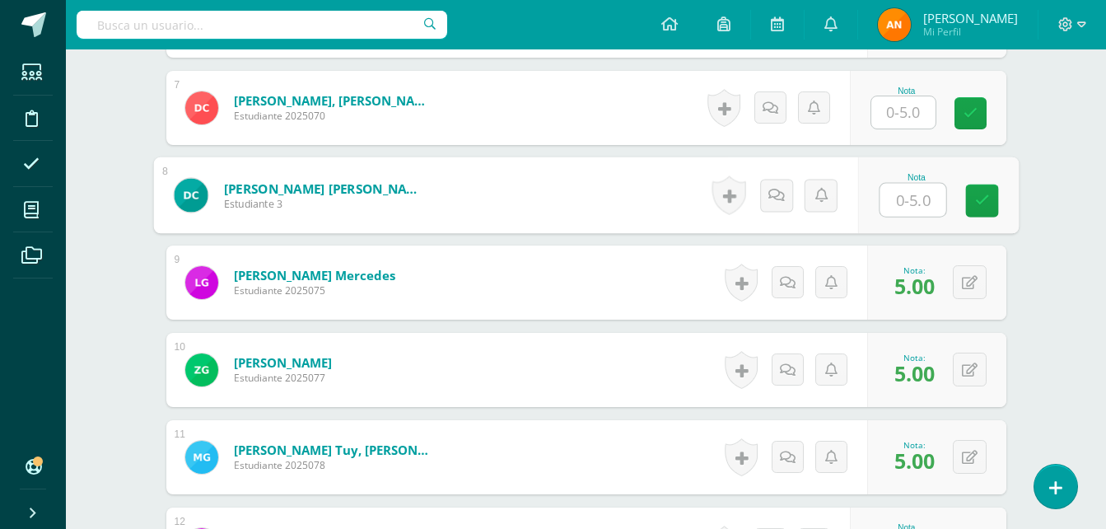
click at [923, 210] on input "text" at bounding box center [913, 200] width 66 height 33
type input "4"
click at [988, 199] on icon at bounding box center [981, 201] width 15 height 14
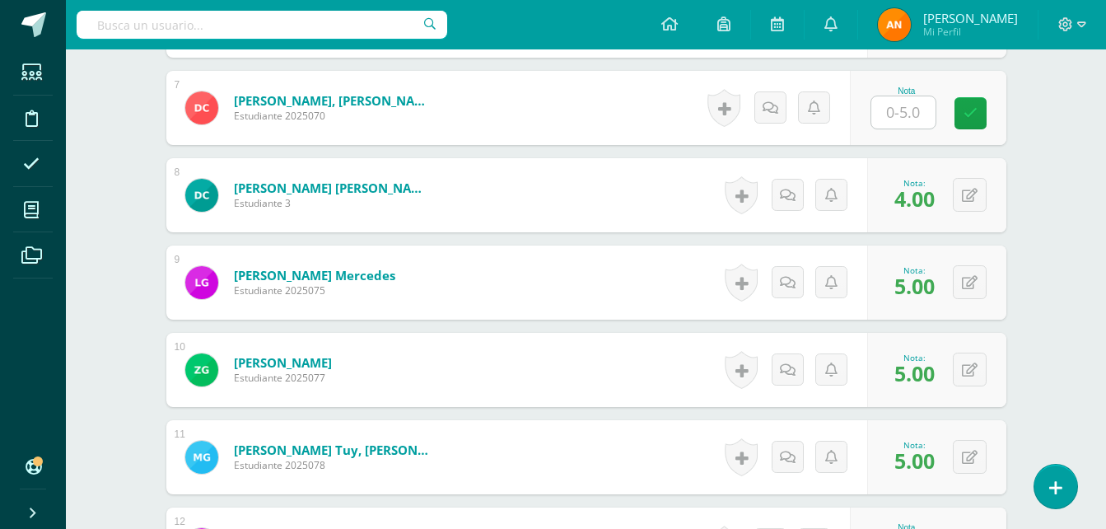
scroll to position [988, 0]
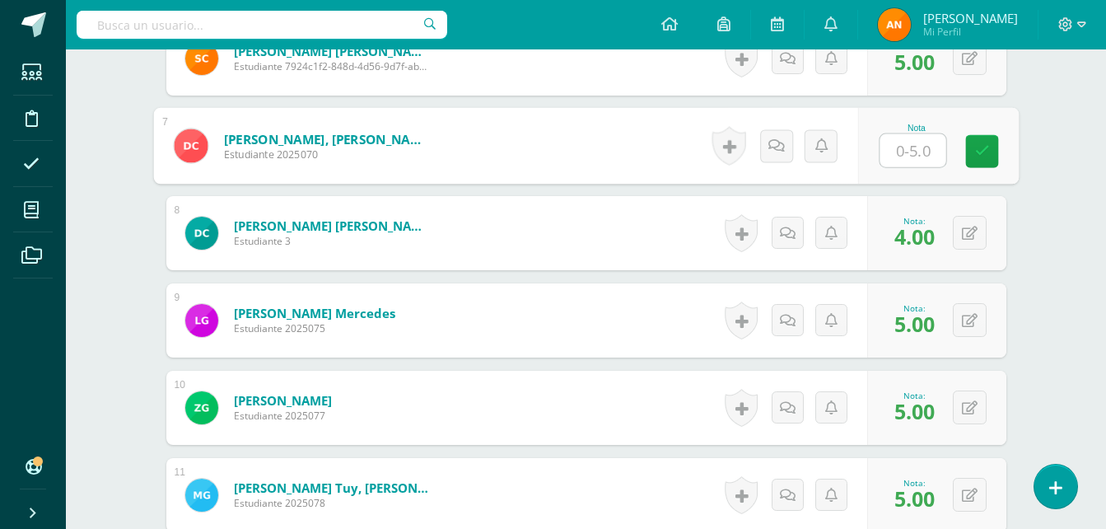
click at [903, 155] on input "text" at bounding box center [913, 150] width 66 height 33
type input "5"
click at [993, 152] on link at bounding box center [981, 151] width 33 height 33
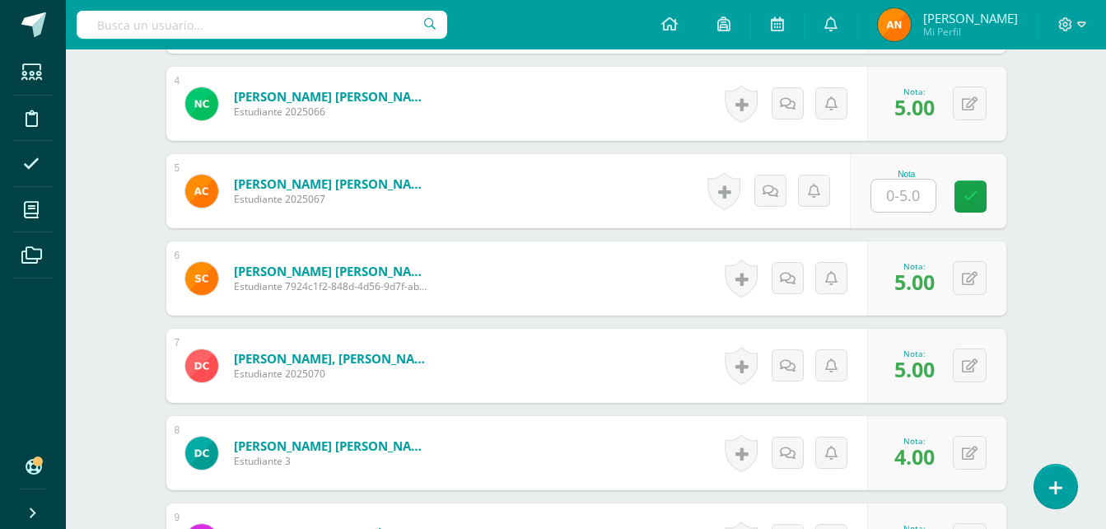
scroll to position [750, 0]
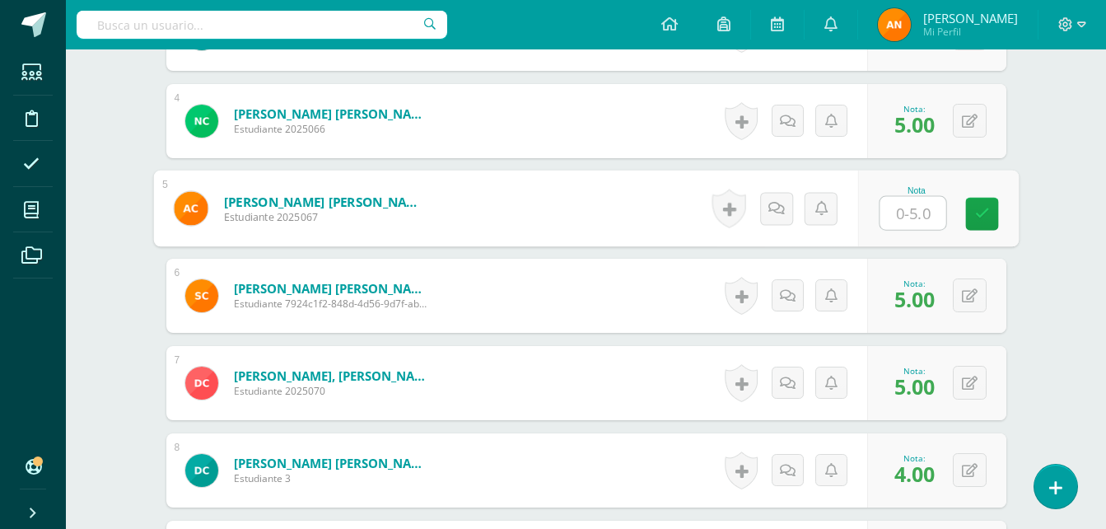
click at [885, 222] on input "text" at bounding box center [913, 213] width 66 height 33
type input "5"
click at [980, 203] on link at bounding box center [981, 214] width 33 height 33
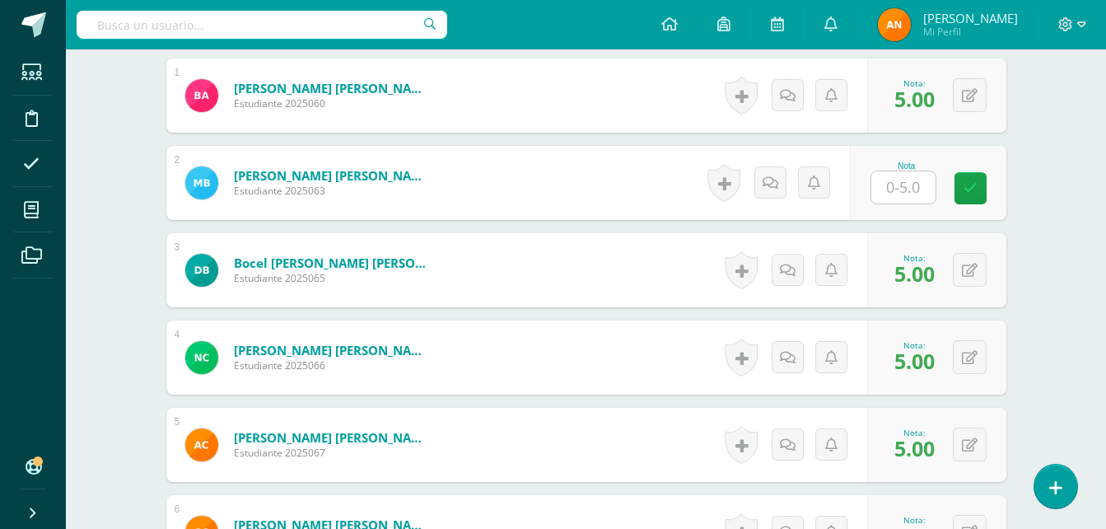
scroll to position [475, 0]
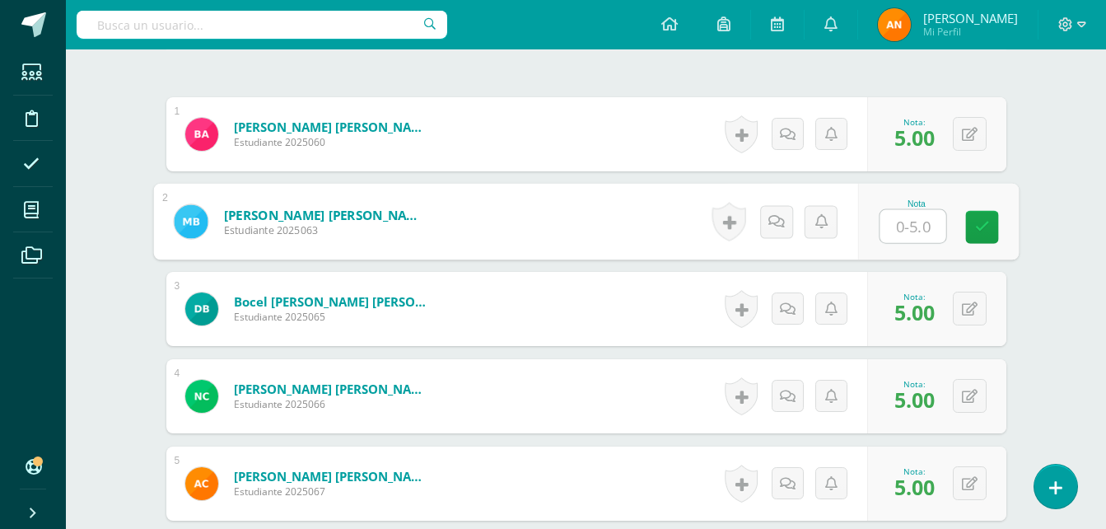
click at [926, 216] on input "text" at bounding box center [913, 226] width 66 height 33
type input "5"
click at [997, 221] on link at bounding box center [981, 227] width 33 height 33
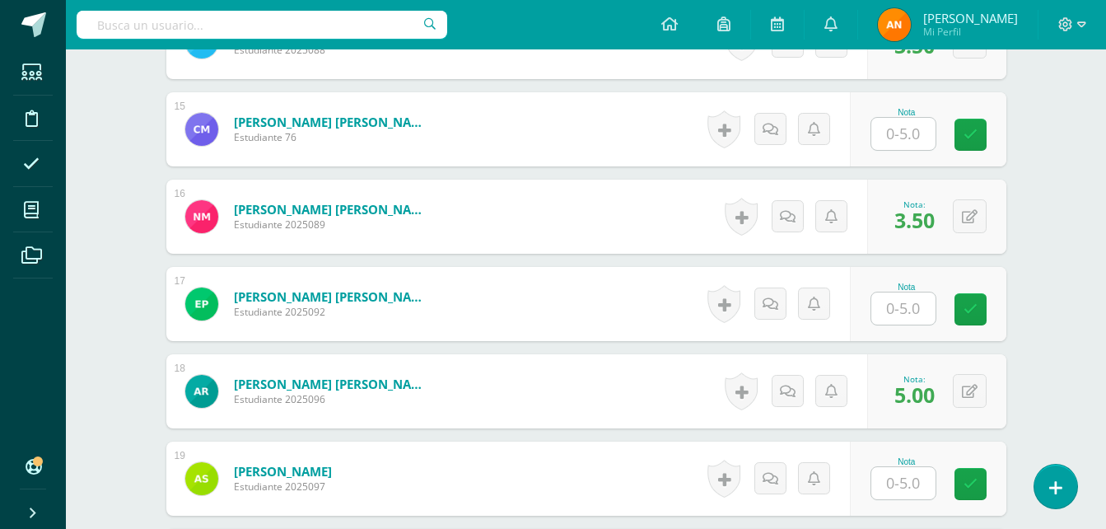
scroll to position [1731, 0]
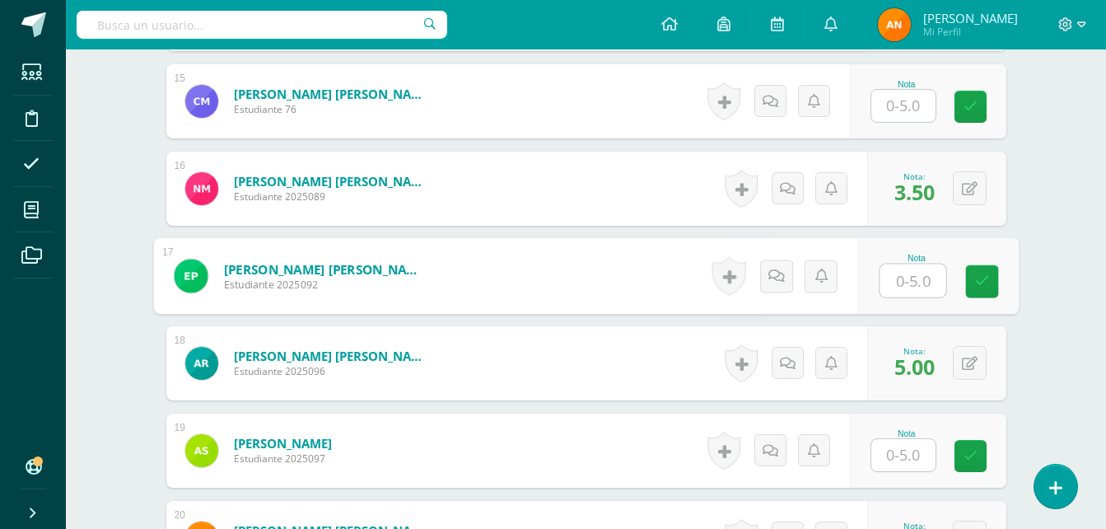
click at [894, 290] on input "text" at bounding box center [913, 280] width 66 height 33
type input "5"
click at [966, 278] on link at bounding box center [981, 281] width 33 height 33
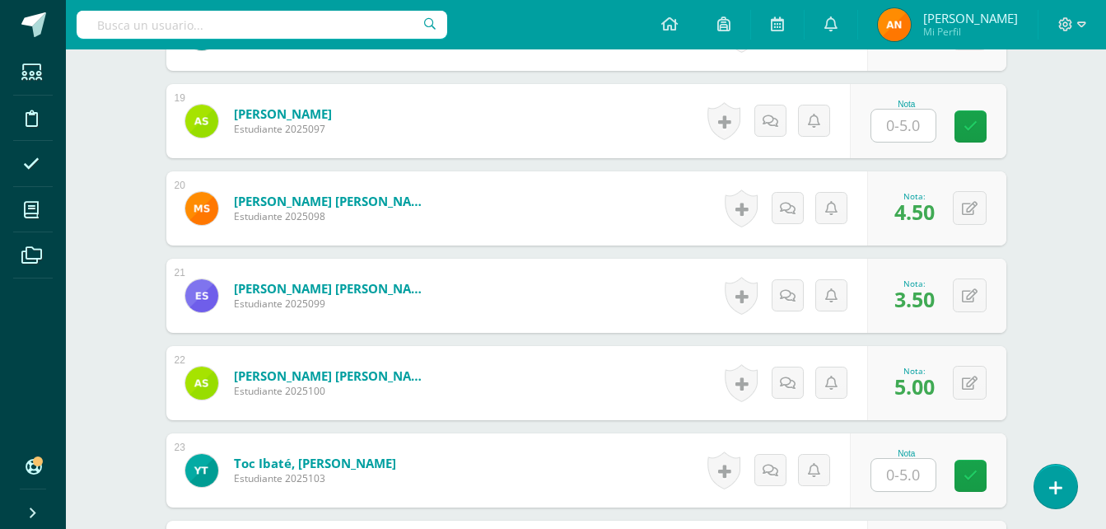
scroll to position [2209, 0]
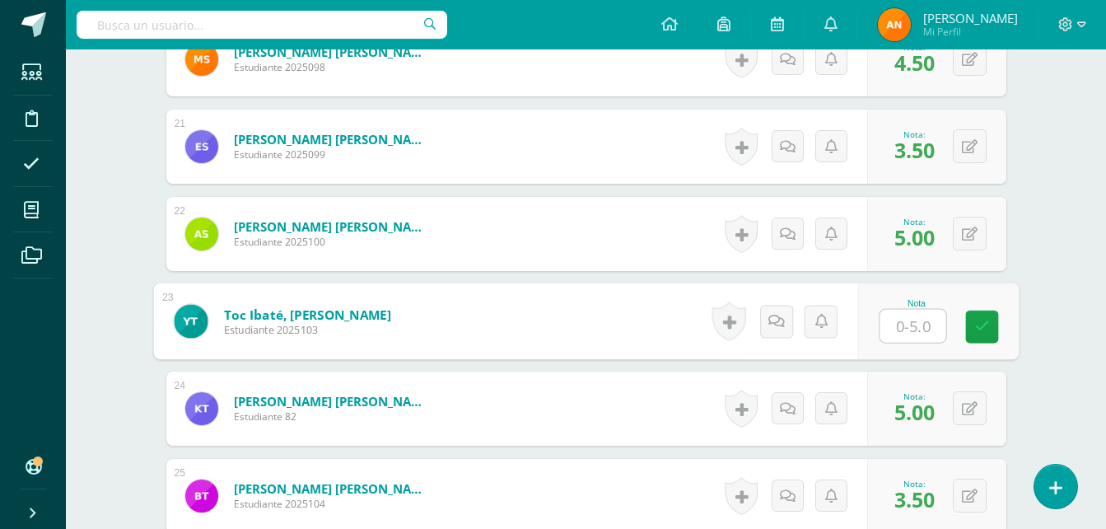
click at [904, 336] on input "text" at bounding box center [913, 326] width 66 height 33
type input "5"
click at [988, 331] on icon at bounding box center [981, 327] width 15 height 14
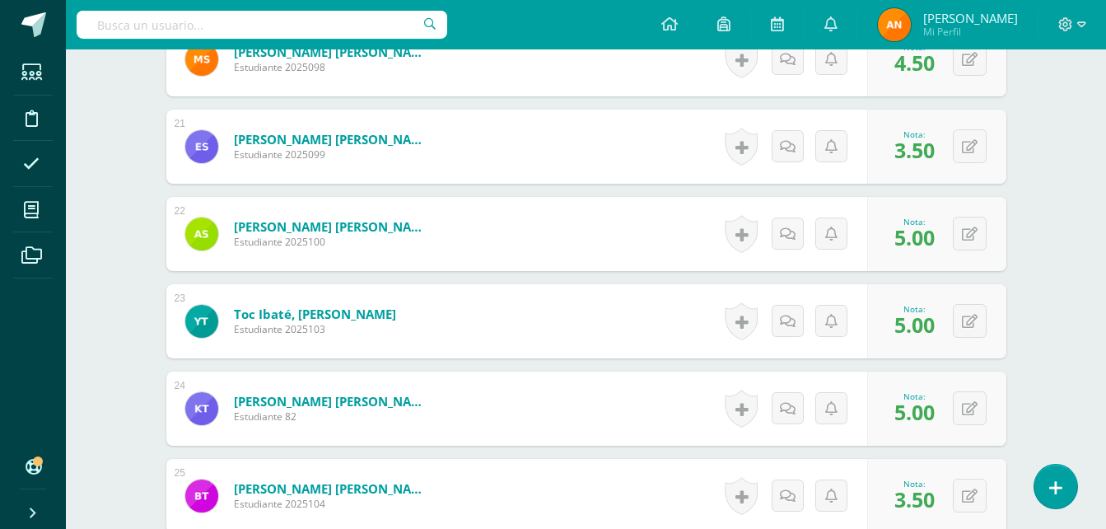
scroll to position [2688, 0]
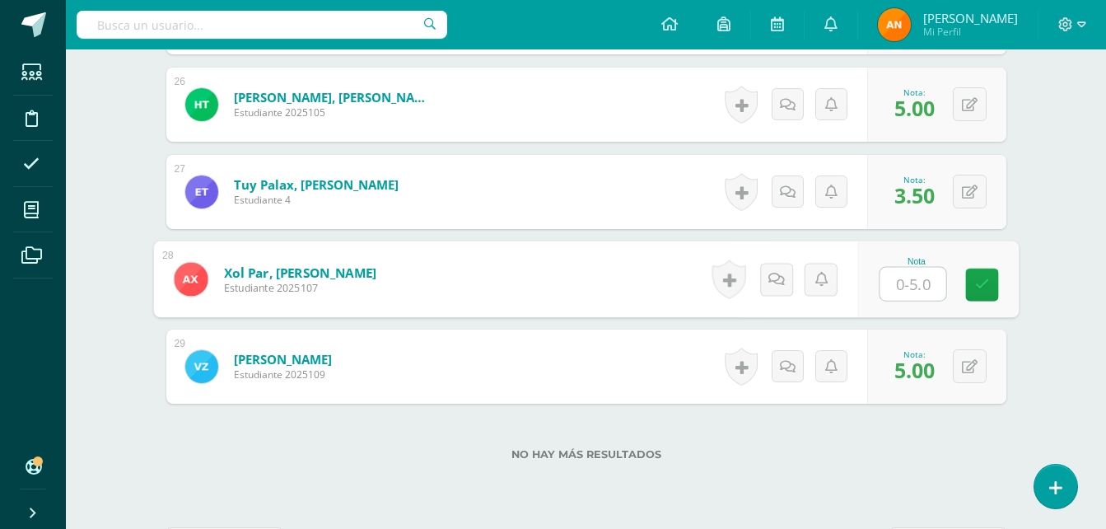
click at [904, 287] on input "text" at bounding box center [913, 284] width 66 height 33
type input "5"
click at [970, 287] on link at bounding box center [981, 285] width 33 height 33
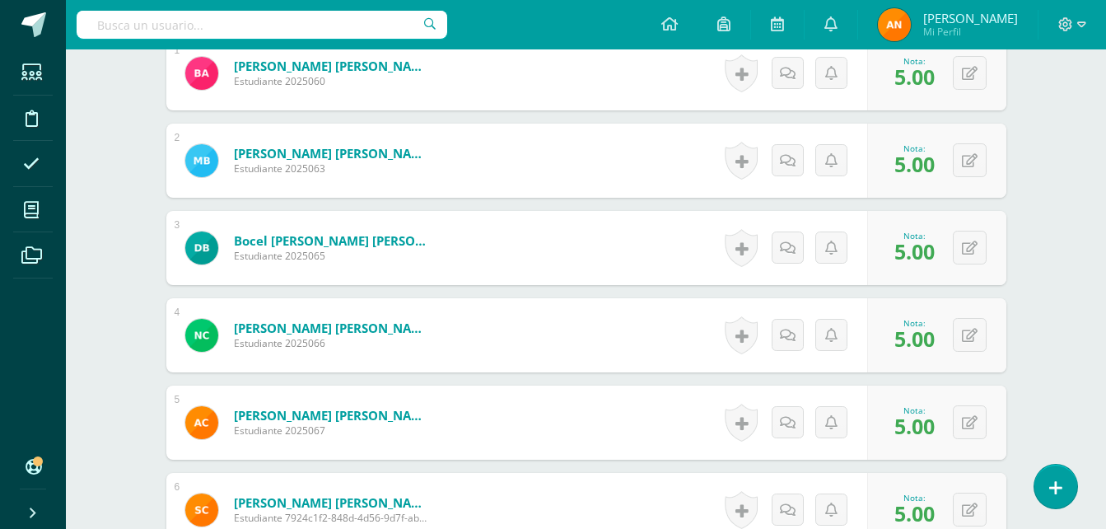
scroll to position [0, 0]
